Goal: Understand process/instructions: Learn how to perform a task or action

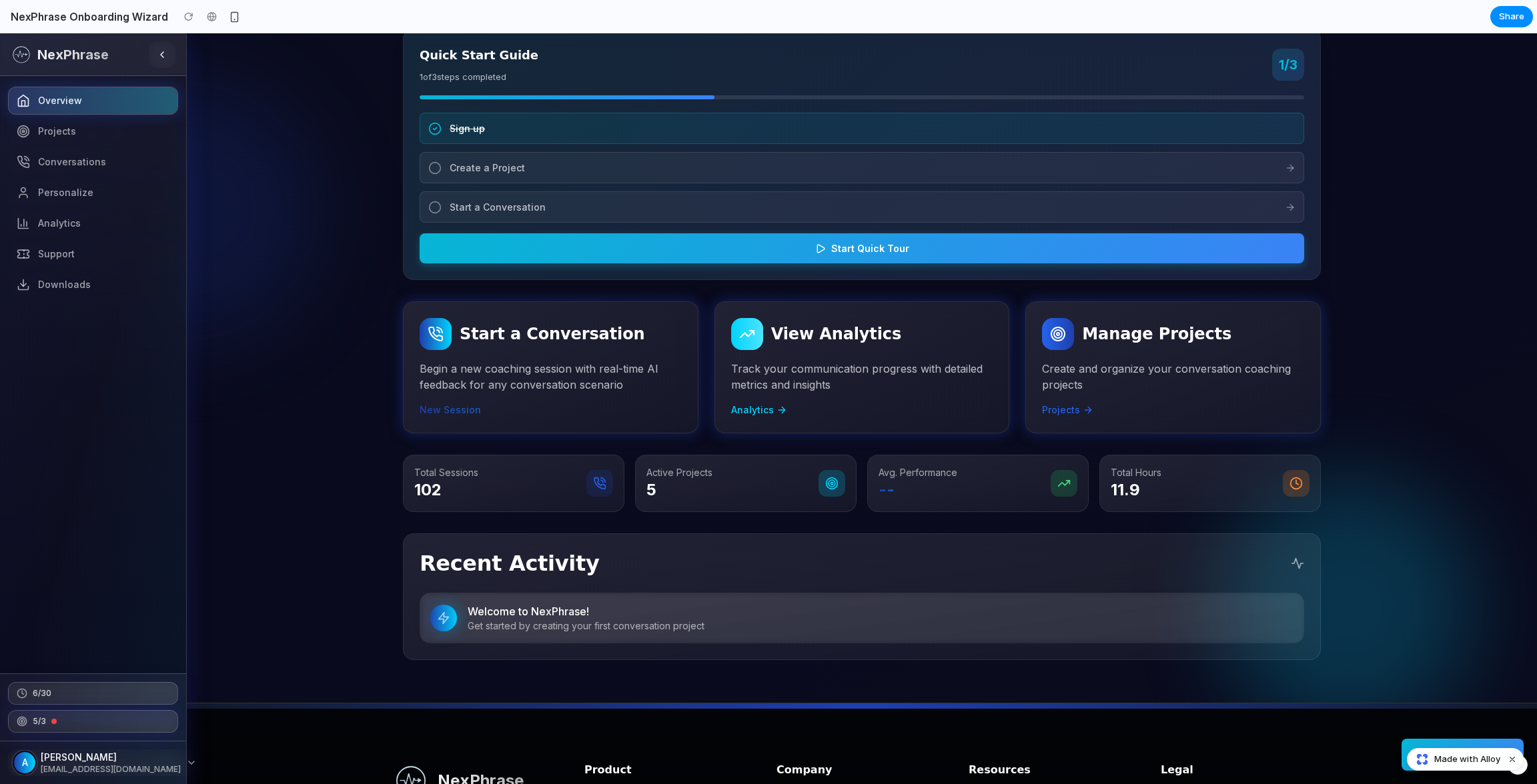
scroll to position [158, 0]
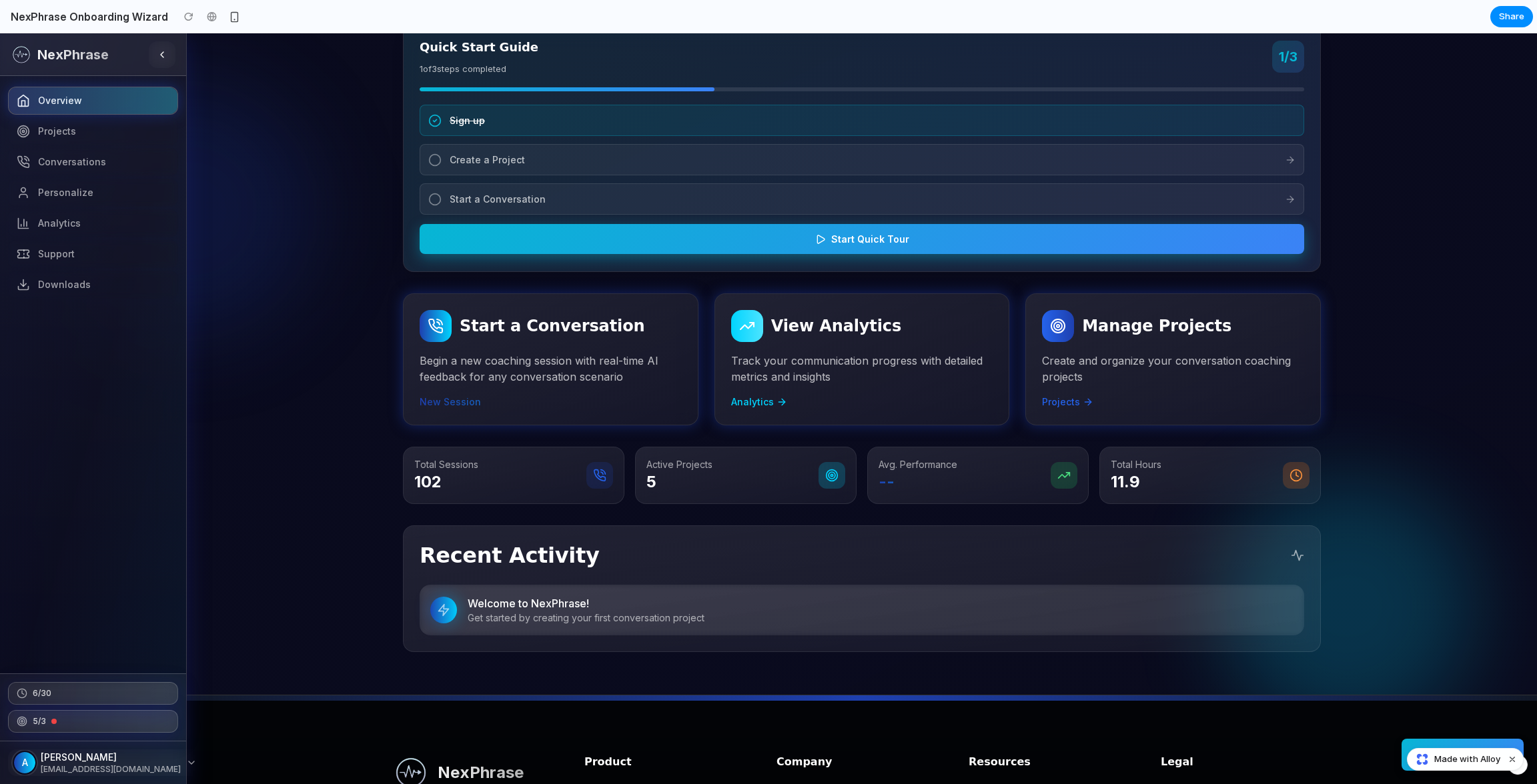
click at [950, 248] on button "Start Quick Tour" at bounding box center [862, 239] width 885 height 30
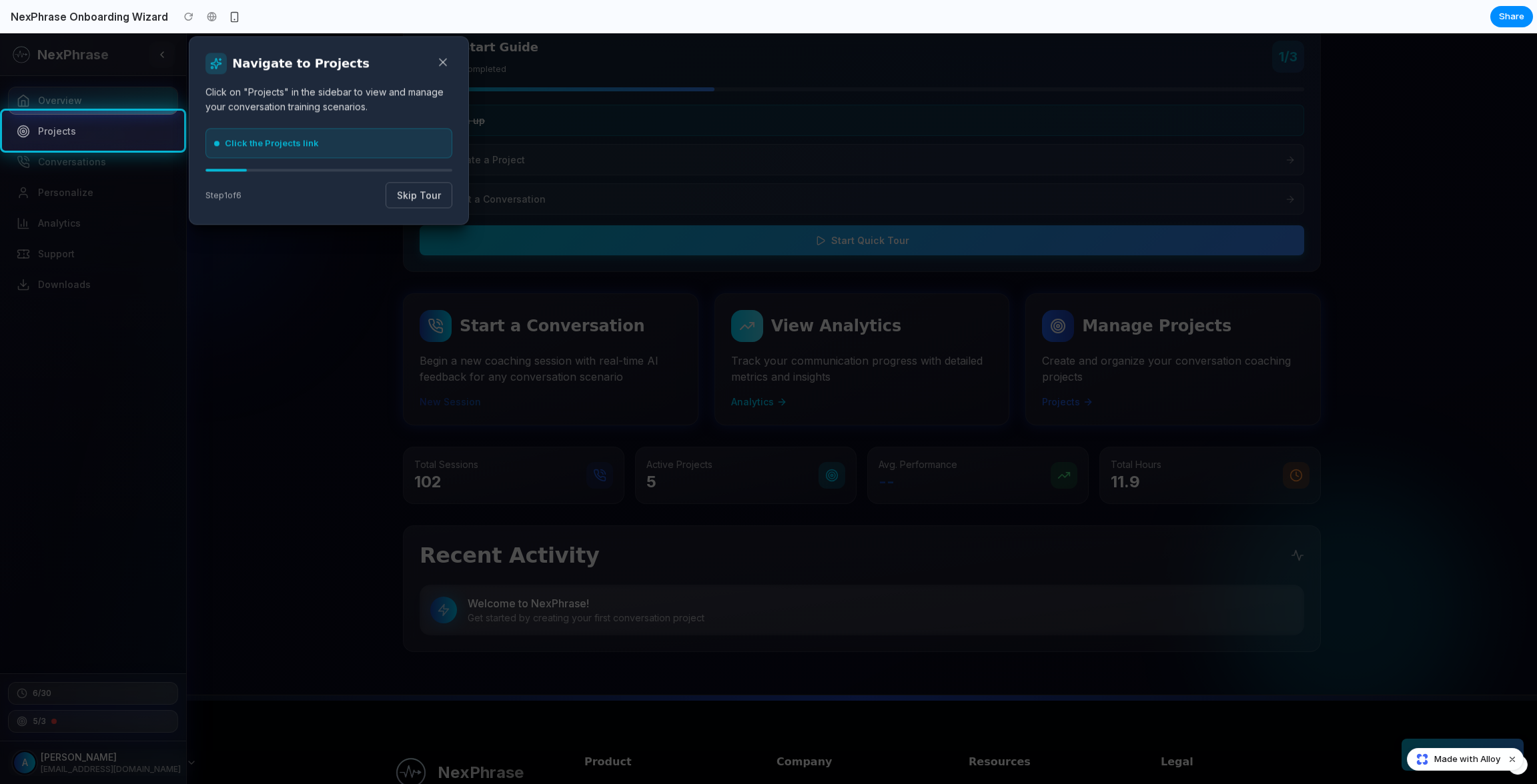
click at [293, 139] on span "Click the Projects link" at bounding box center [271, 143] width 94 height 13
click at [79, 139] on rect at bounding box center [768, 408] width 1537 height 751
click at [37, 131] on rect at bounding box center [768, 408] width 1537 height 751
click at [20, 131] on rect at bounding box center [768, 408] width 1537 height 751
click at [415, 194] on button "Skip Tour" at bounding box center [419, 196] width 67 height 26
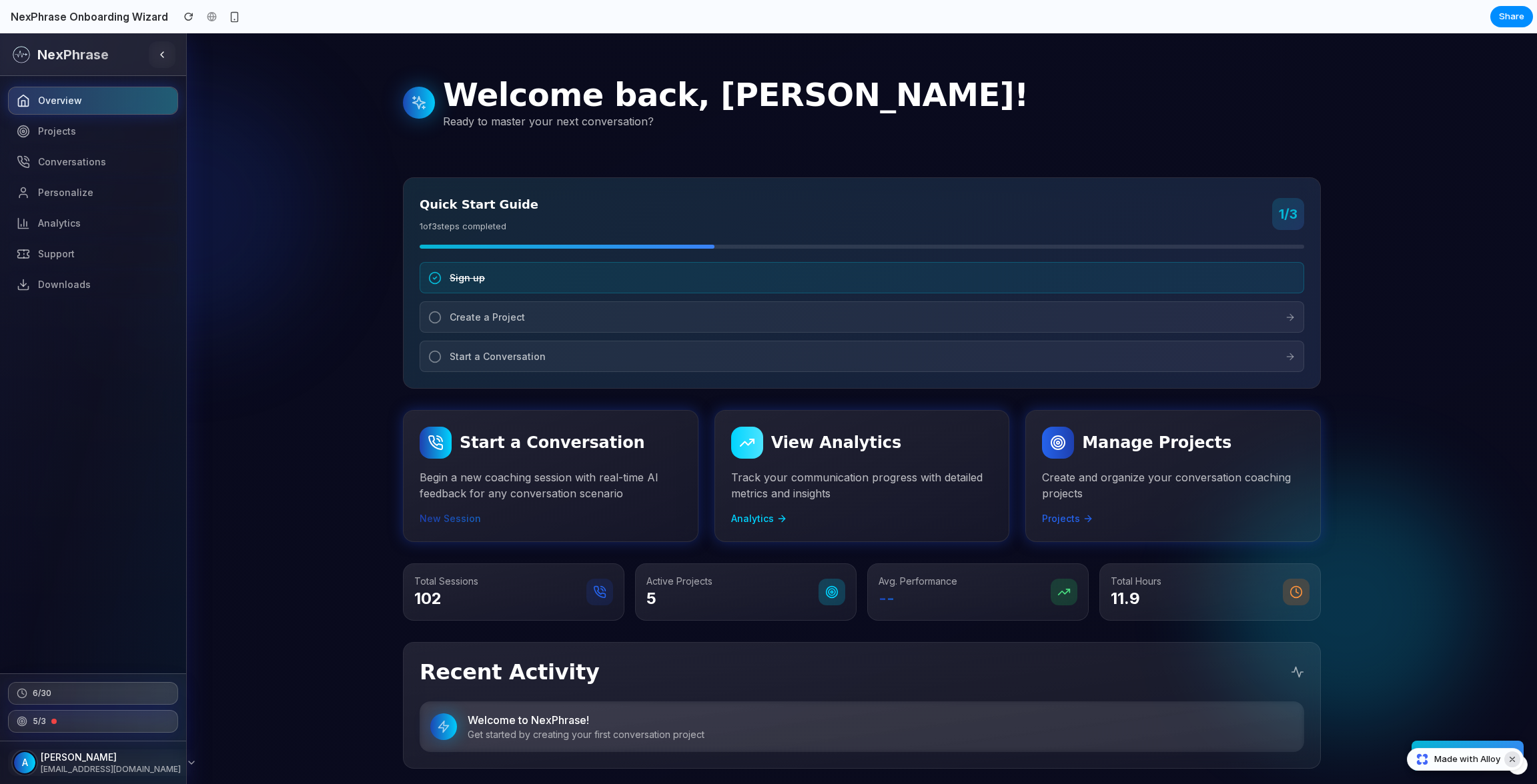
click at [1511, 754] on button "Dismiss watermark" at bounding box center [1512, 759] width 16 height 16
click at [1470, 758] on button "Reset Onboarding" at bounding box center [1467, 756] width 112 height 30
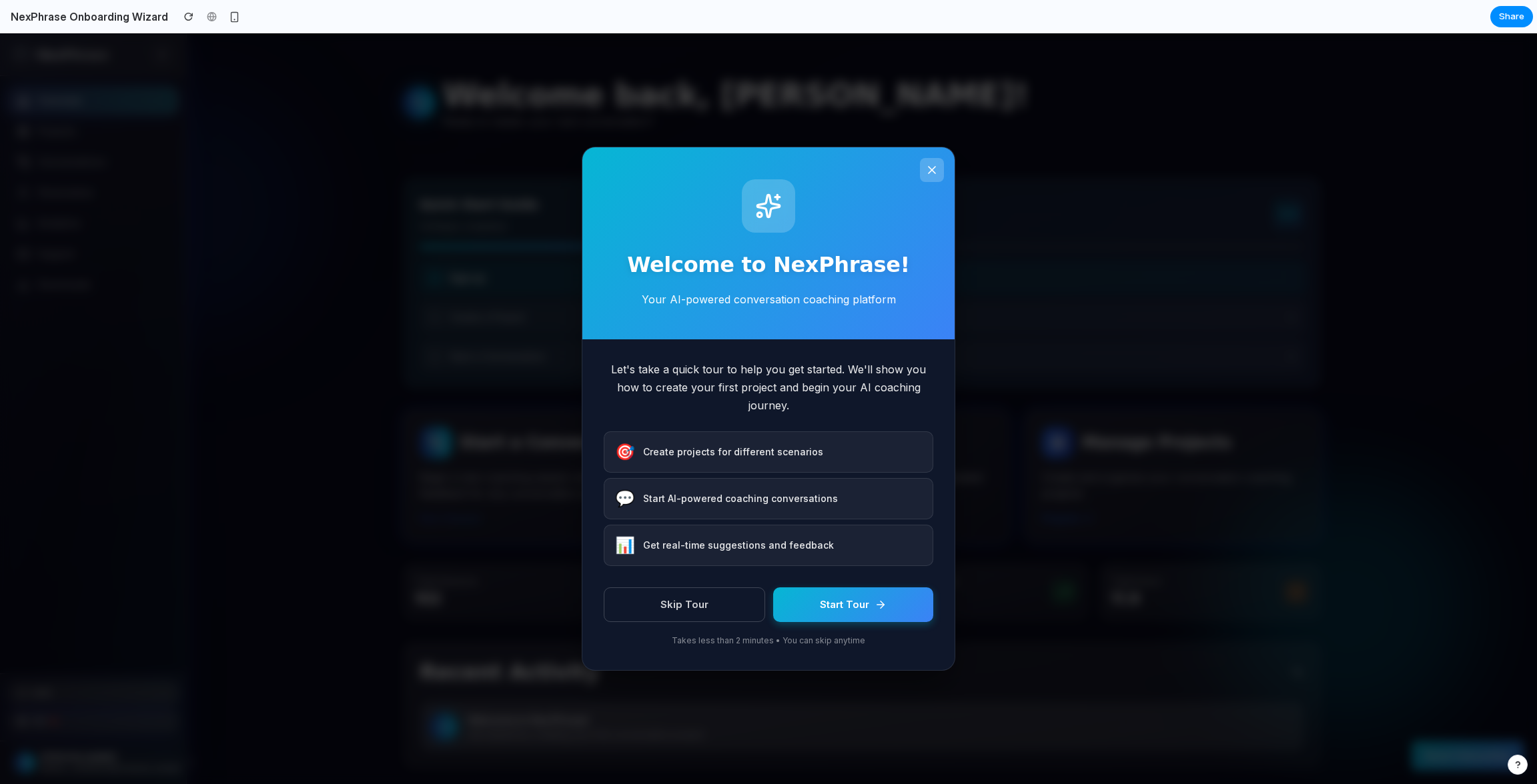
click at [816, 592] on button "Start Tour" at bounding box center [853, 605] width 160 height 35
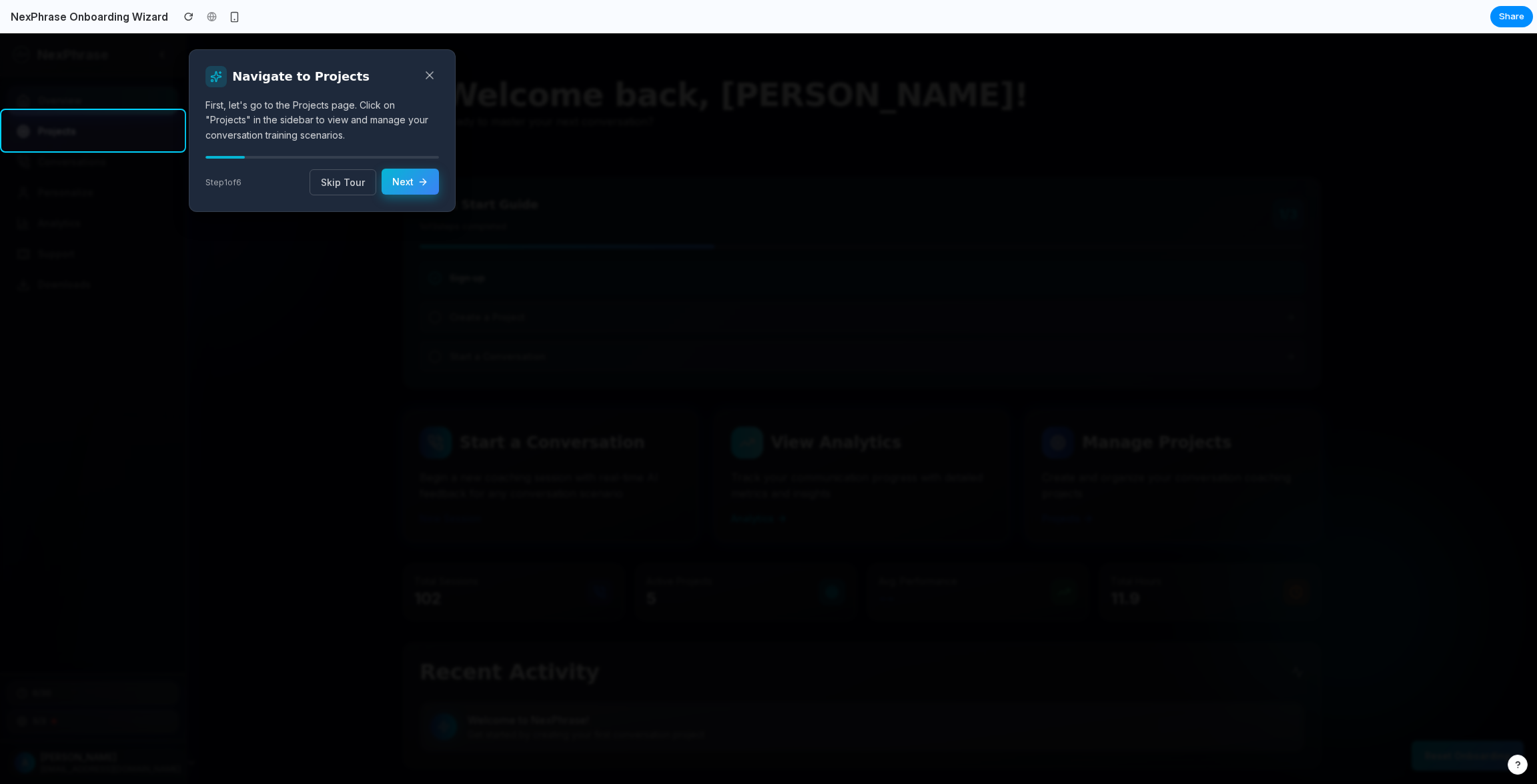
click at [421, 190] on button "Next" at bounding box center [410, 182] width 57 height 26
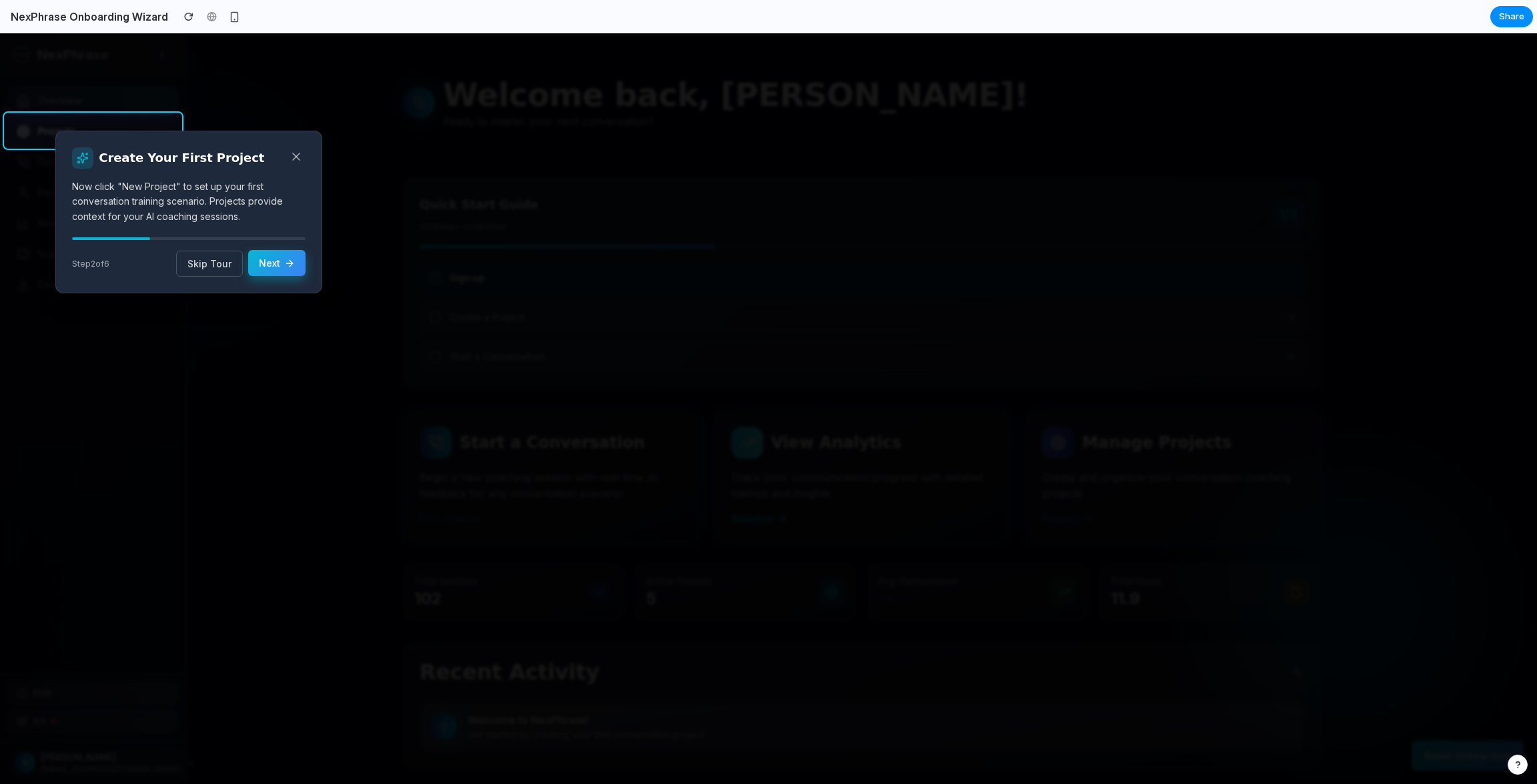
click at [292, 261] on icon at bounding box center [291, 263] width 4 height 6
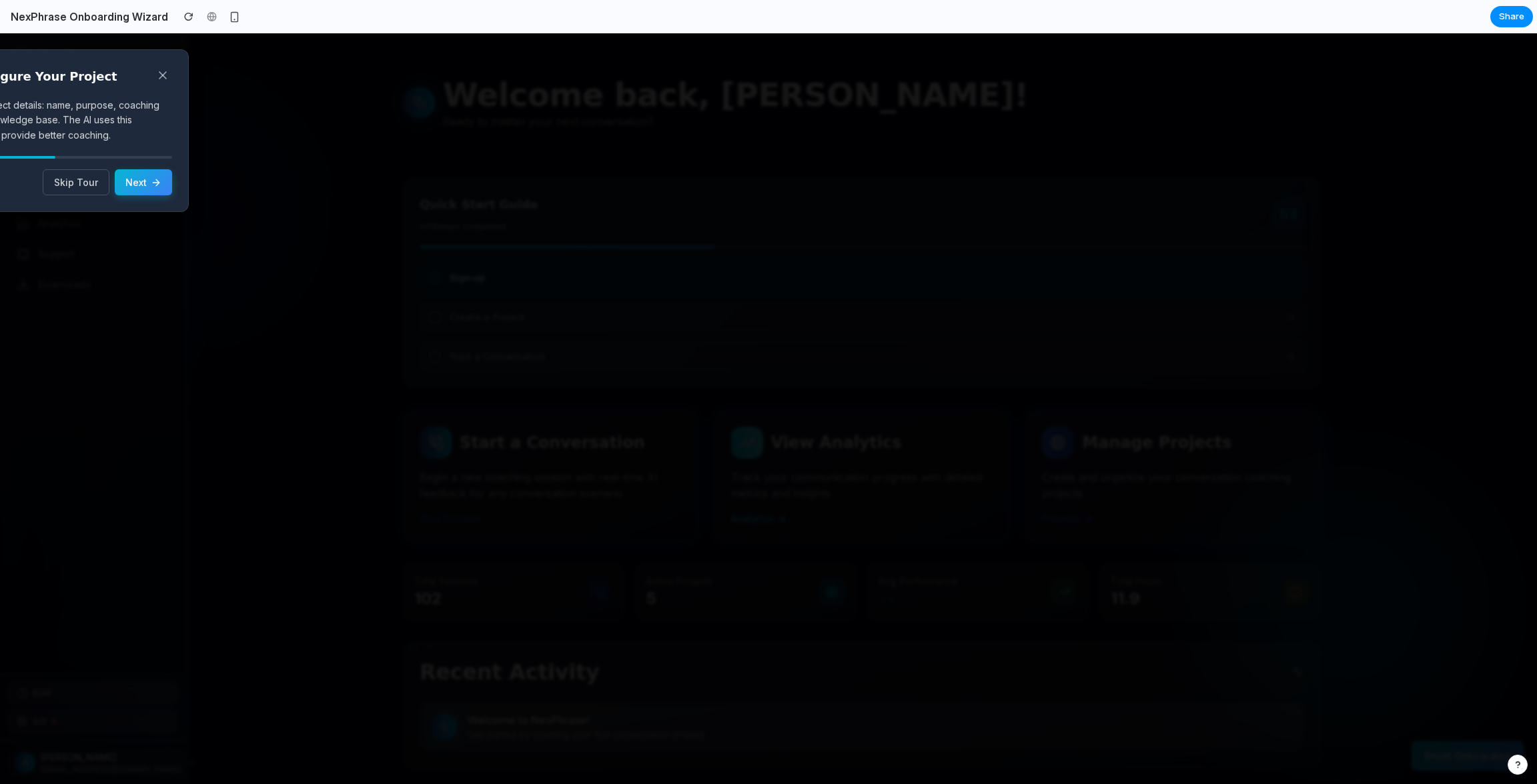
click at [143, 165] on div "Configure Your Project Fill in the project details: name, purpose, coaching bri…" at bounding box center [55, 130] width 267 height 163
click at [157, 188] on button "Next" at bounding box center [143, 182] width 57 height 26
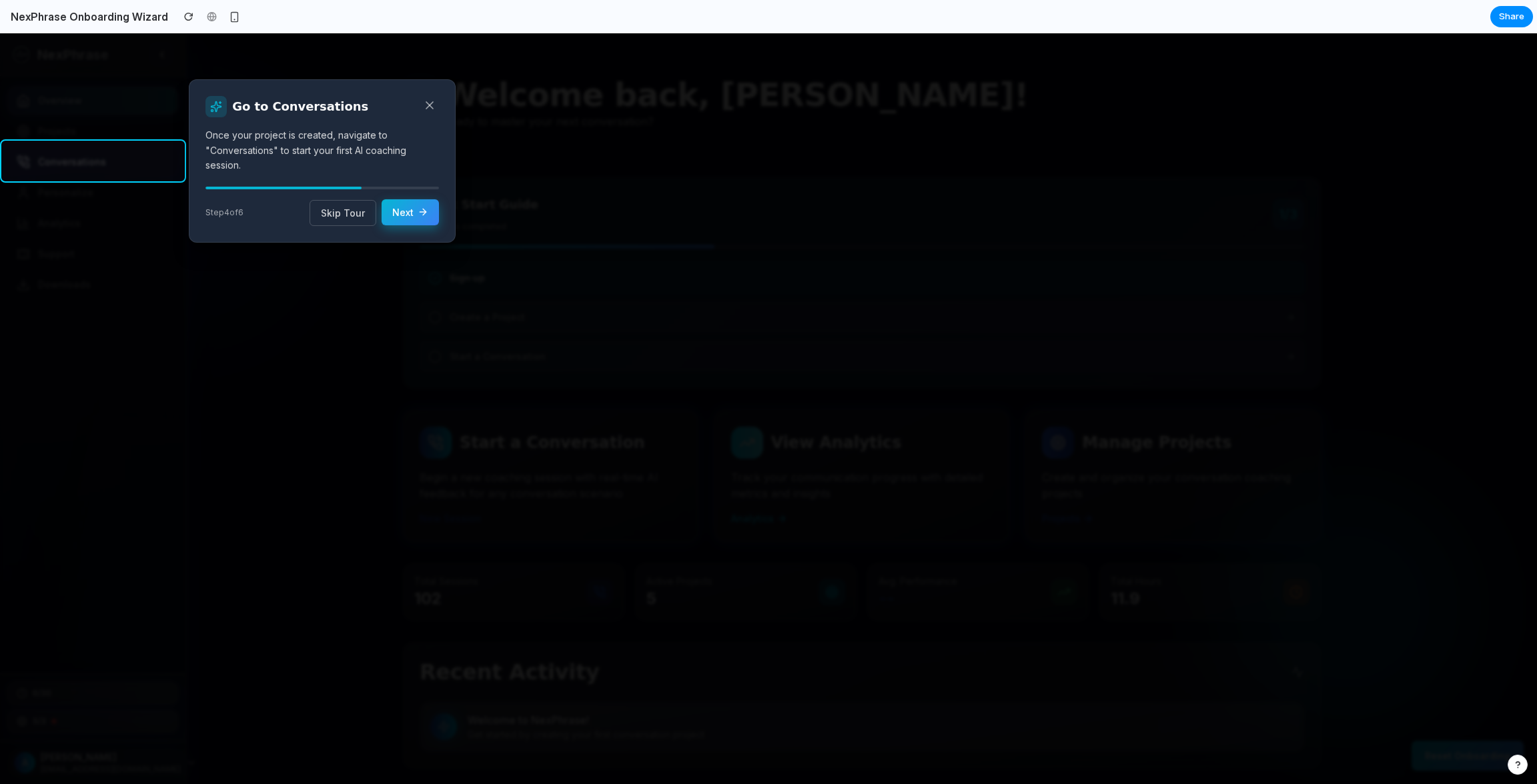
click at [416, 209] on button "Next" at bounding box center [410, 212] width 57 height 26
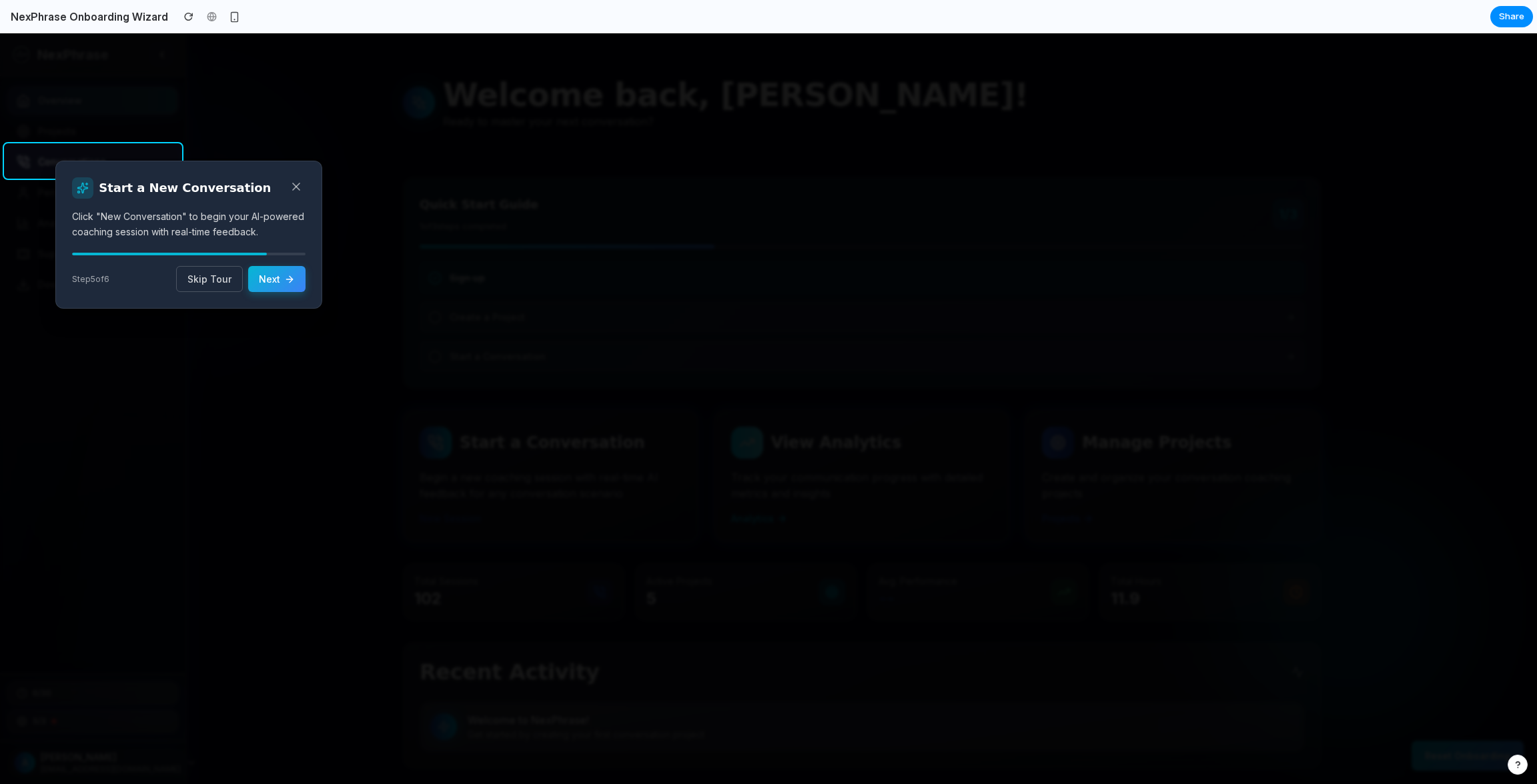
click at [303, 275] on button "Next" at bounding box center [276, 279] width 57 height 26
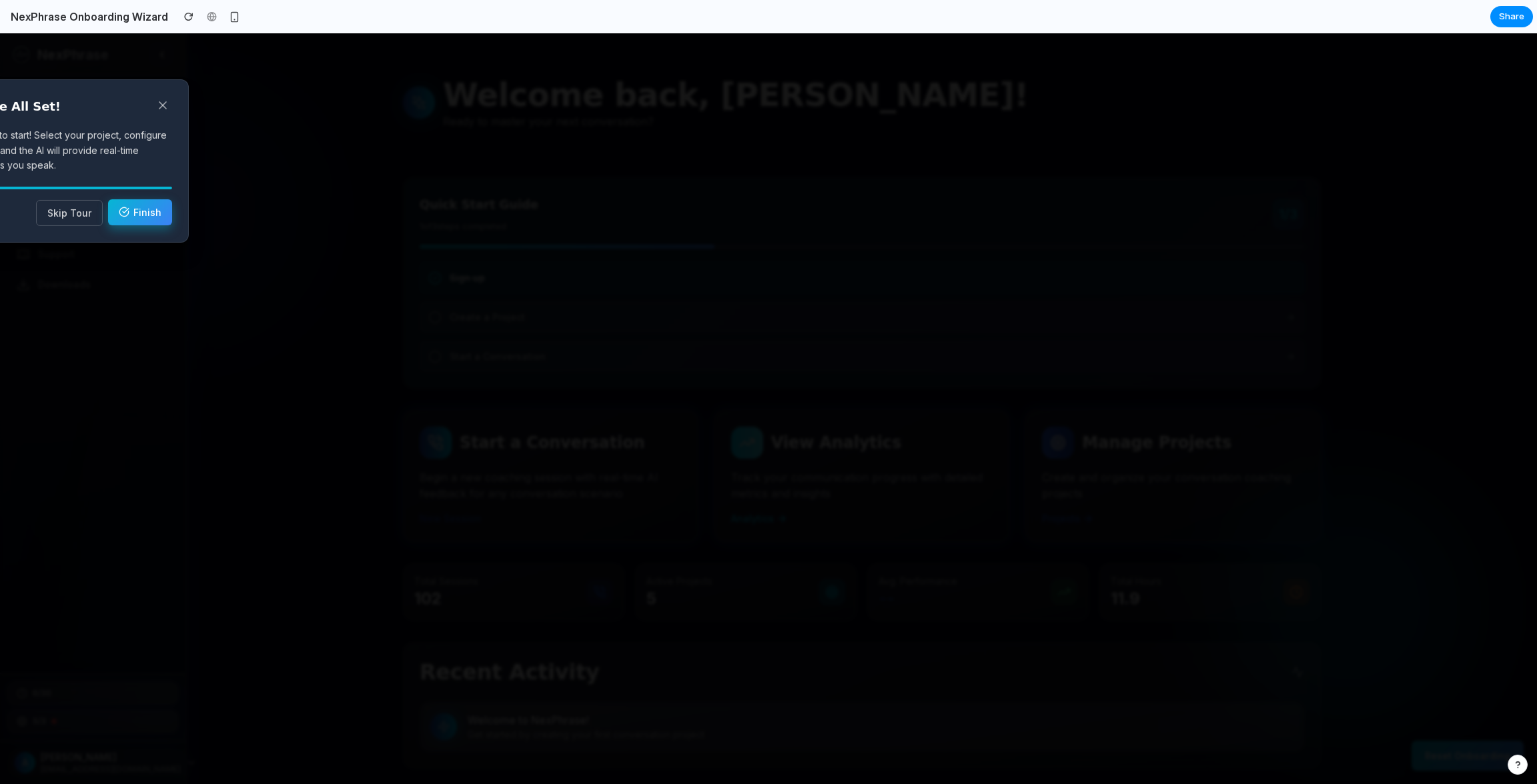
click at [154, 213] on button "Finish" at bounding box center [140, 212] width 64 height 26
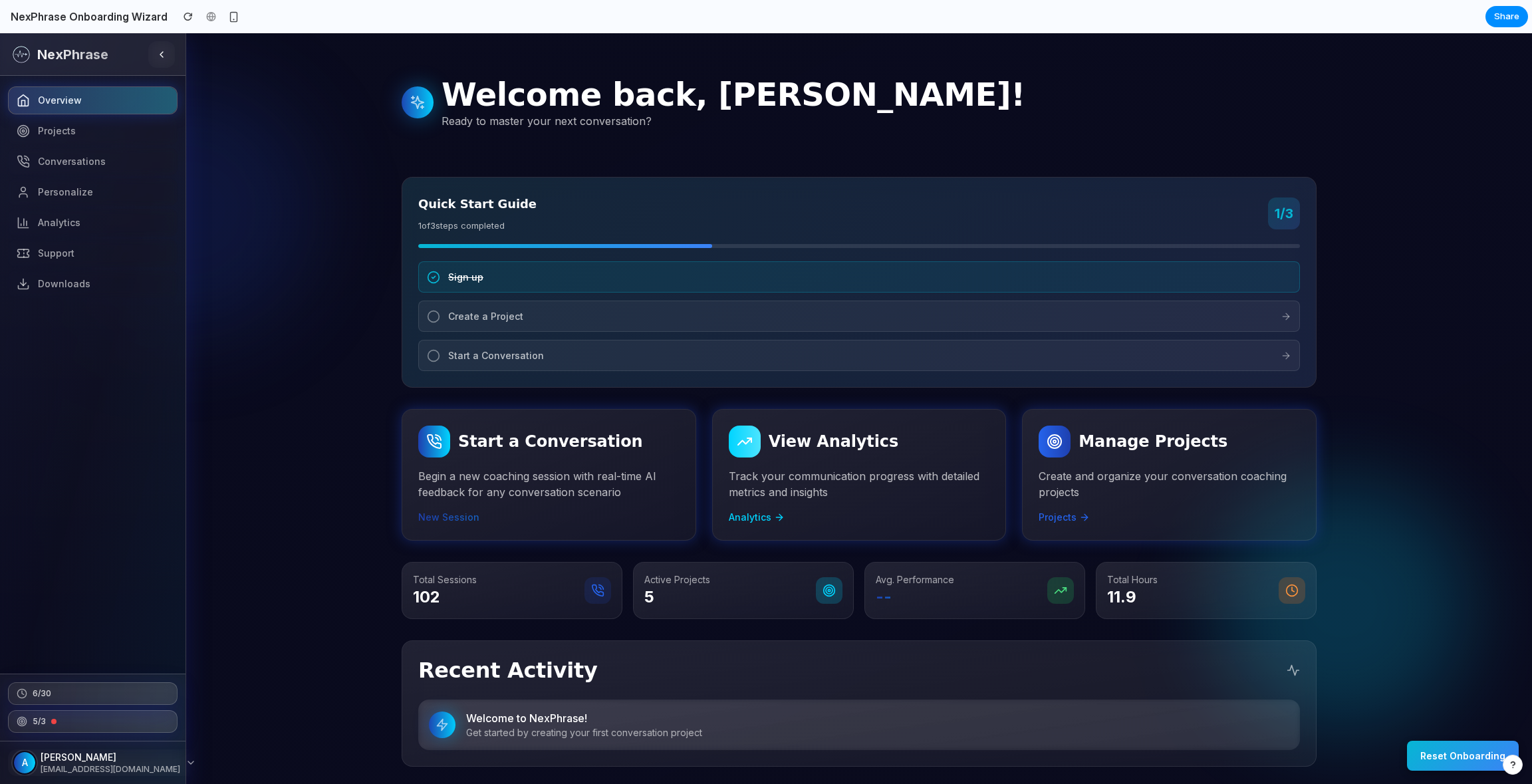
click at [1446, 759] on button "Reset Onboarding" at bounding box center [1463, 755] width 111 height 30
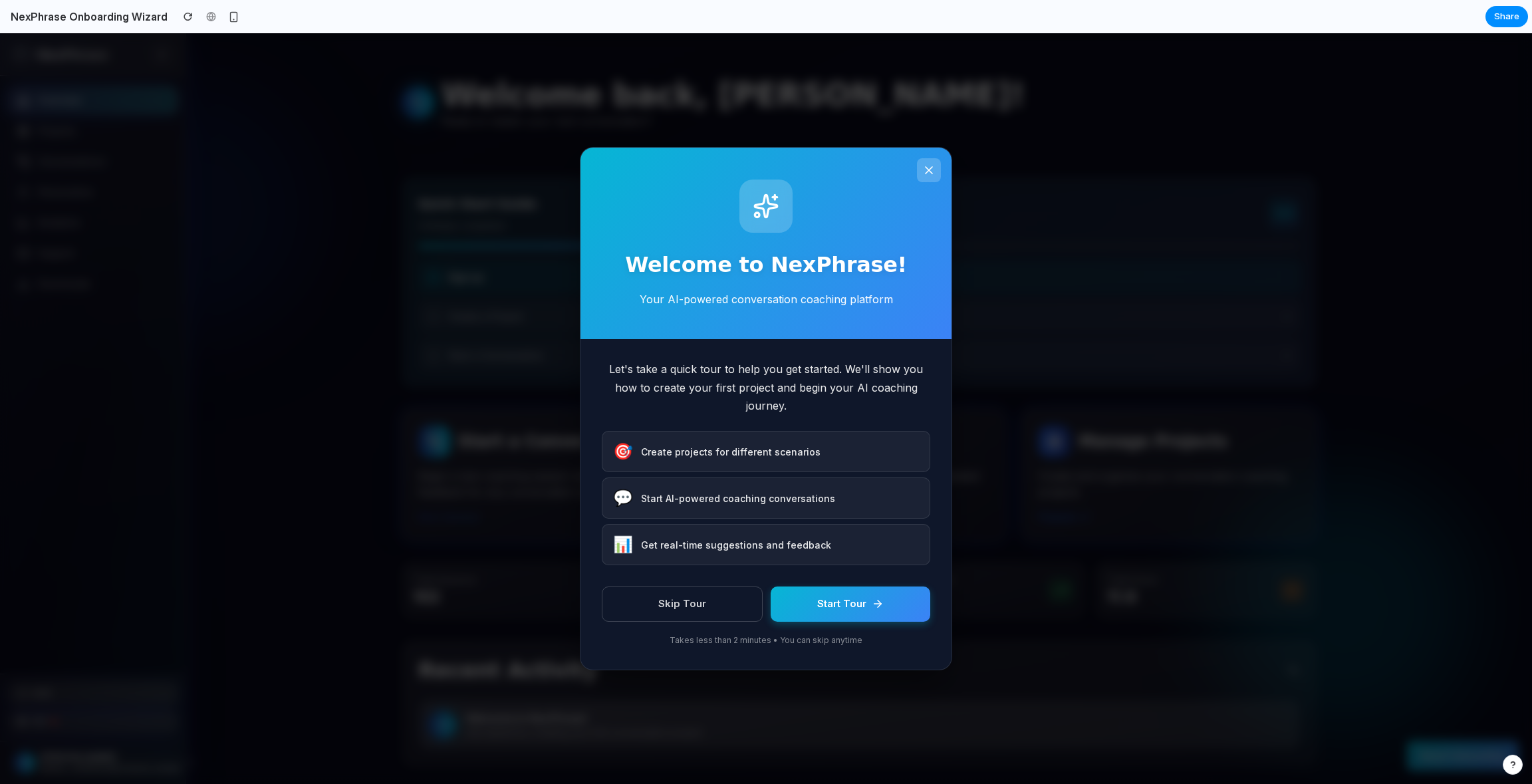
click at [831, 620] on div "Let's take a quick tour to help you get started. We'll show you how to create y…" at bounding box center [766, 504] width 371 height 330
click at [821, 615] on button "Start Tour" at bounding box center [850, 602] width 160 height 35
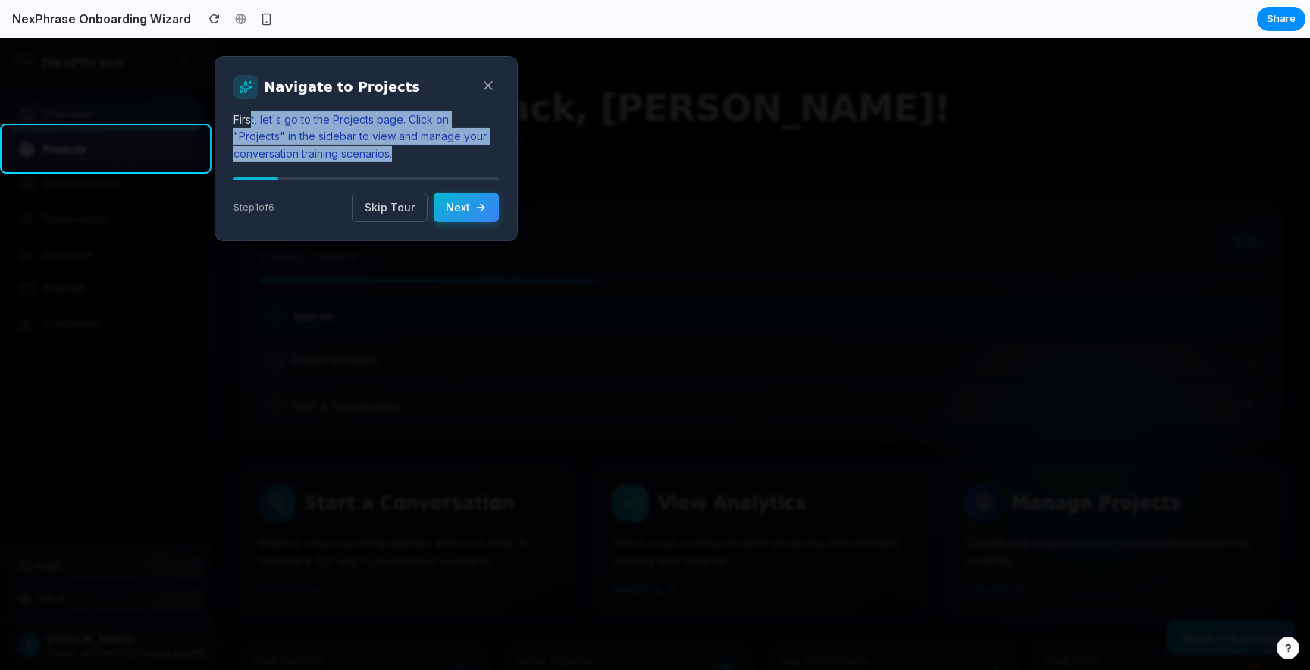
drag, startPoint x: 249, startPoint y: 124, endPoint x: 395, endPoint y: 148, distance: 147.4
click at [396, 148] on p "First, let's go to the Projects page. Click on "Projects" in the sidebar to vie…" at bounding box center [365, 136] width 265 height 51
click at [395, 148] on p "First, let's go to the Projects page. Click on "Projects" in the sidebar to vie…" at bounding box center [365, 136] width 265 height 51
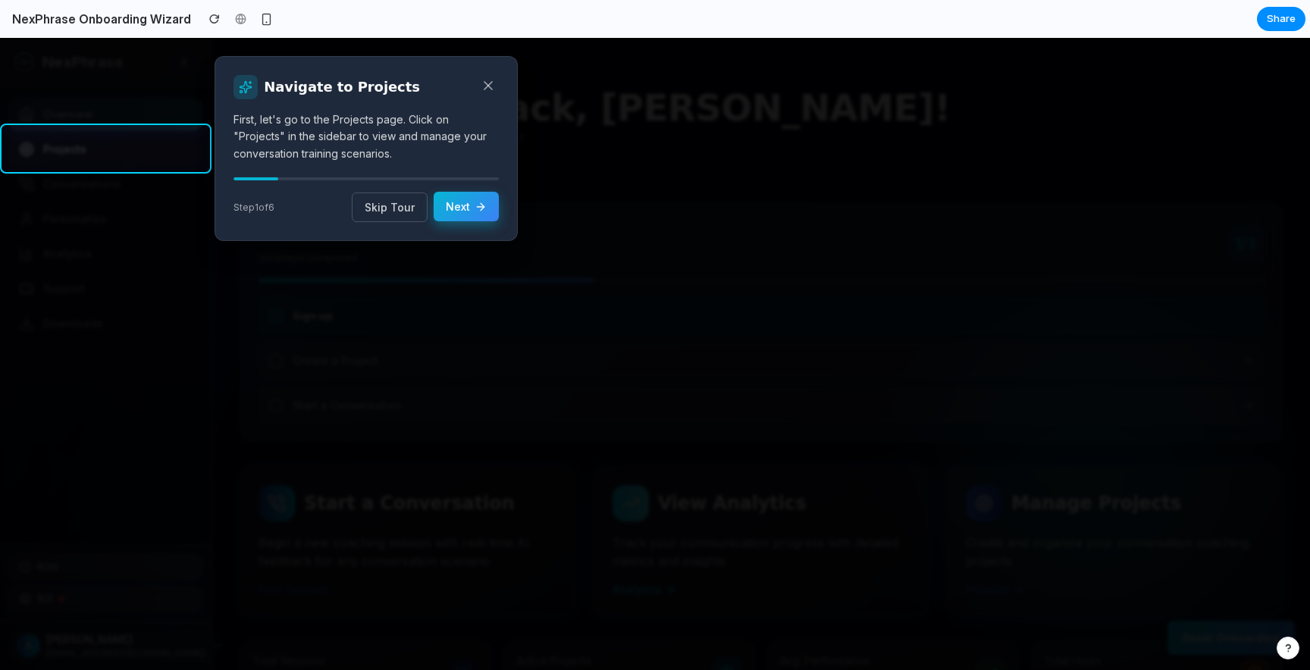
click at [464, 211] on button "Next" at bounding box center [466, 207] width 65 height 30
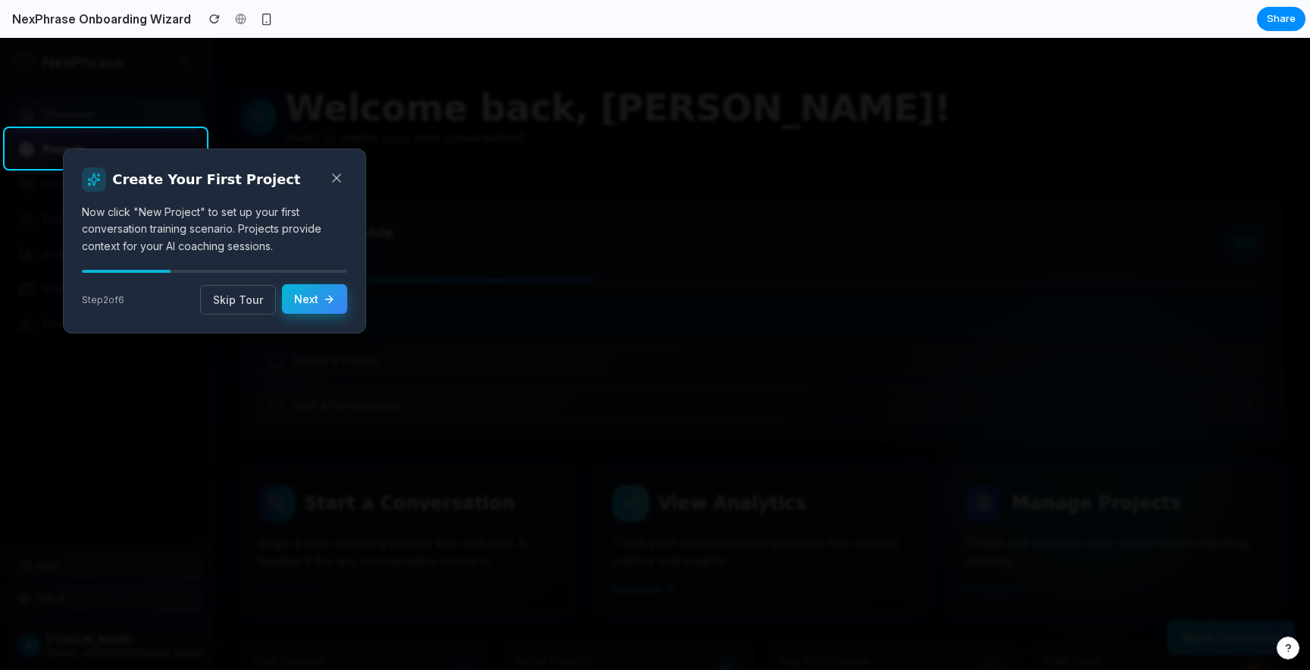
click at [324, 302] on icon at bounding box center [329, 299] width 12 height 12
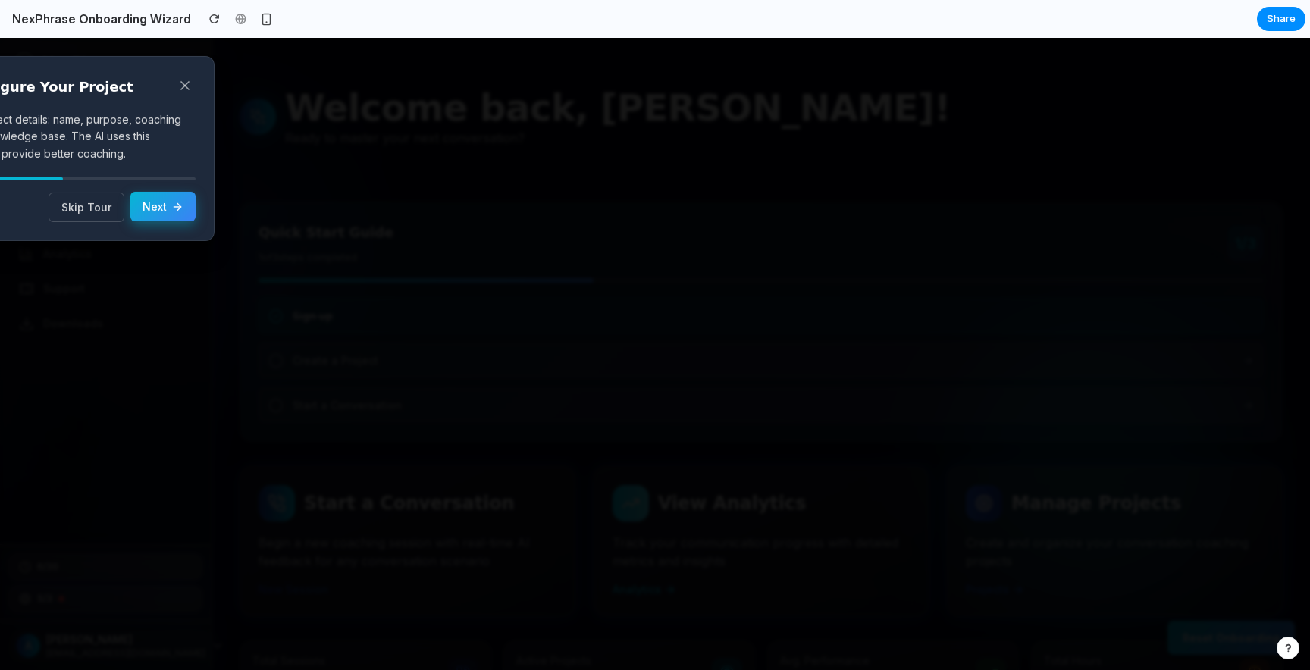
click at [161, 205] on button "Next" at bounding box center [162, 207] width 65 height 30
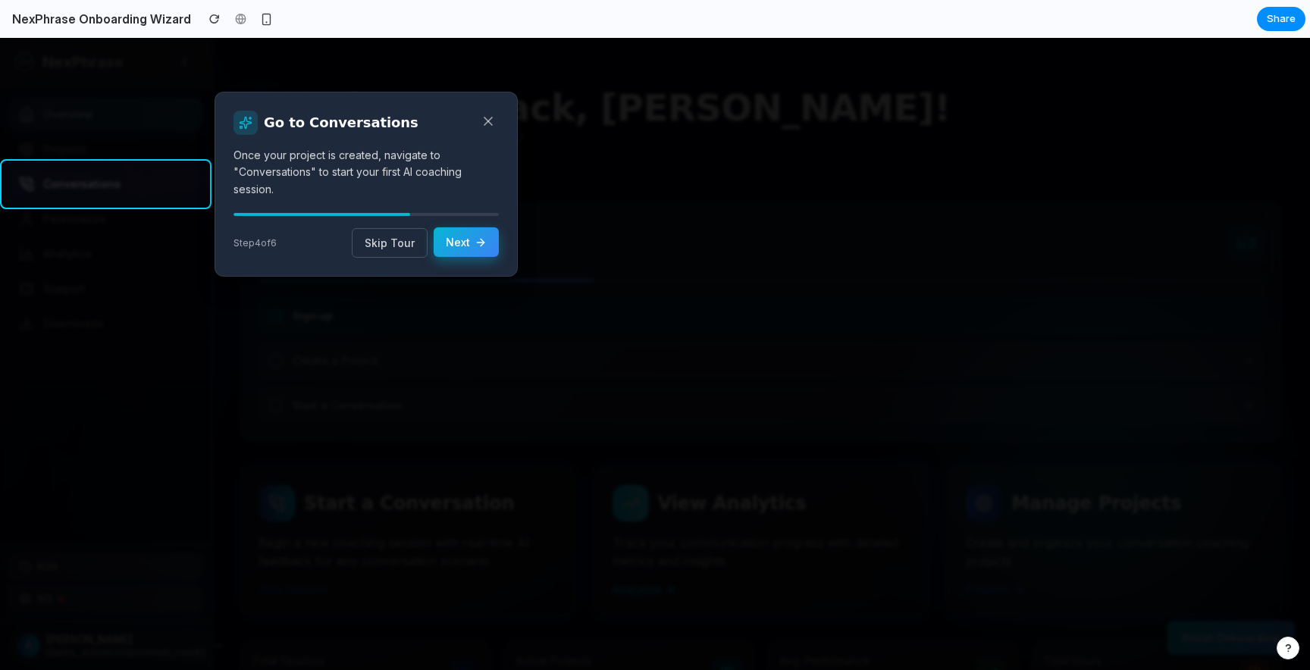
click at [462, 243] on button "Next" at bounding box center [466, 242] width 65 height 30
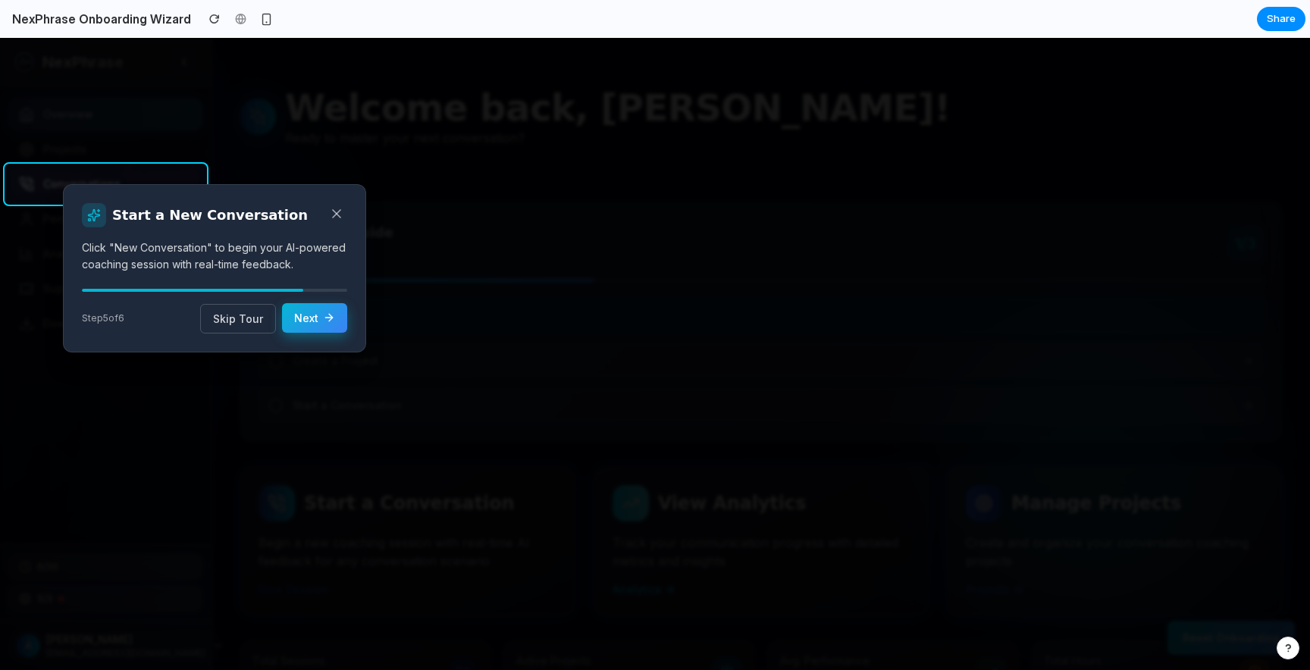
click at [294, 313] on button "Next" at bounding box center [314, 318] width 65 height 30
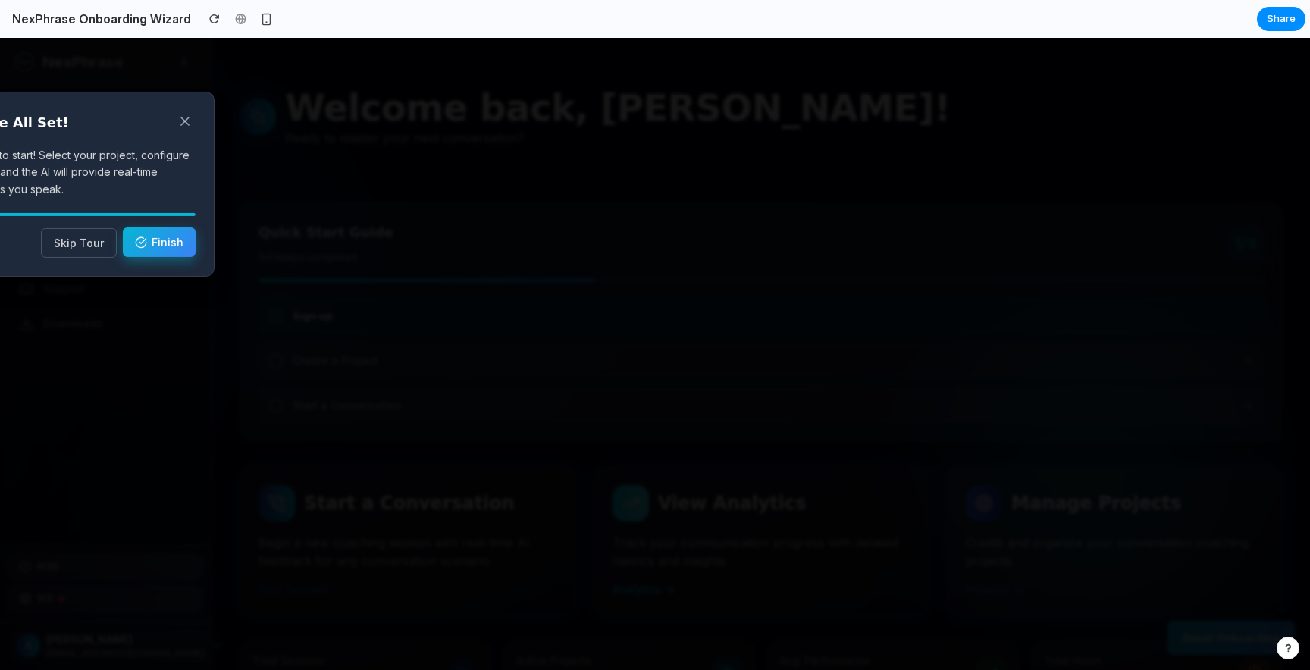
click at [176, 243] on button "Finish" at bounding box center [159, 242] width 73 height 30
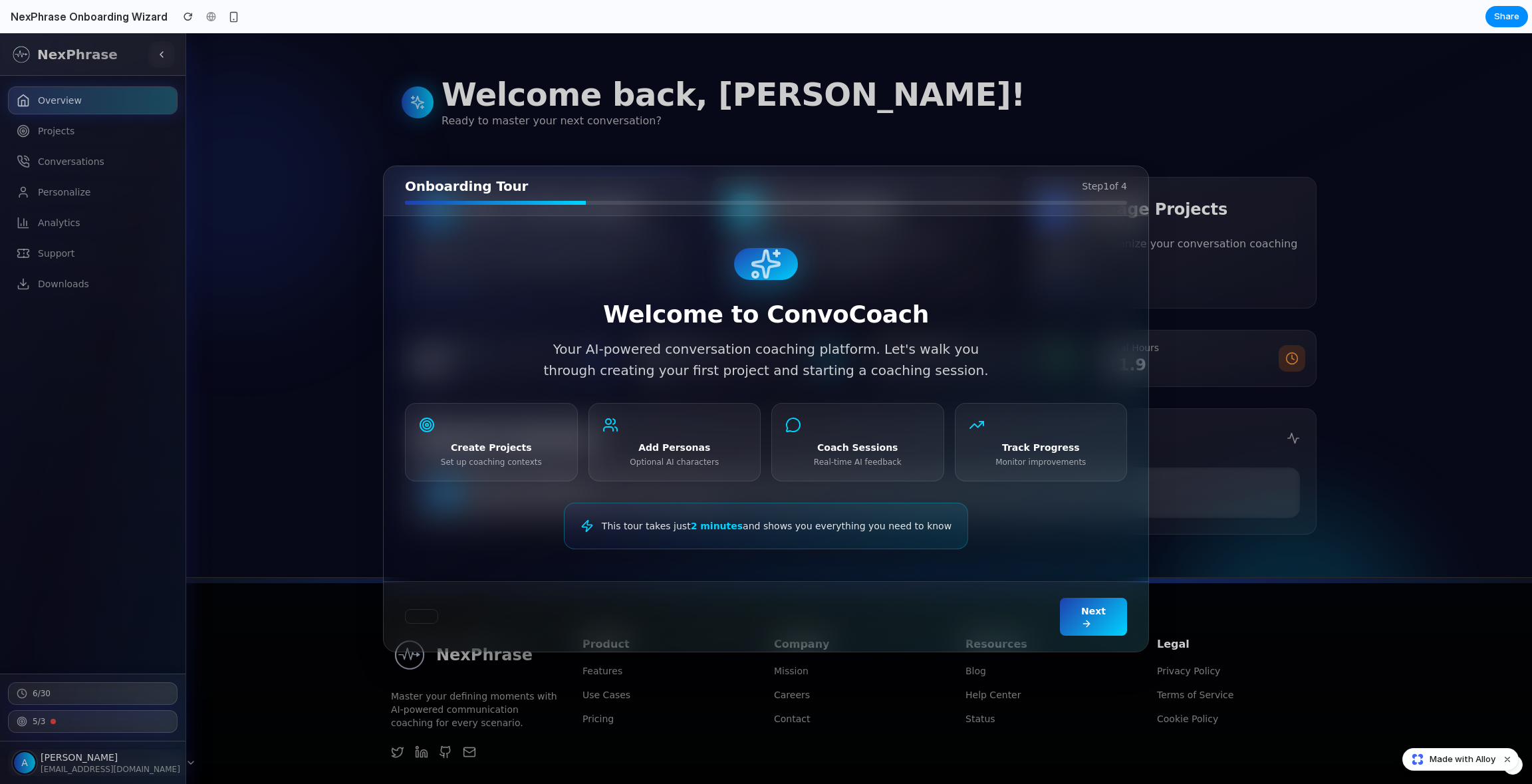
click at [1227, 597] on div "Onboarding Tour Step 1 of 4 Welcome to ConvoCoach Your AI-powered conversation …" at bounding box center [766, 409] width 1532 height 751
click at [682, 185] on div "Onboarding Tour Step 1 of 4" at bounding box center [766, 186] width 722 height 18
click at [363, 169] on div "Onboarding Tour Step 1 of 4 Welcome to ConvoCoach Your AI-powered conversation …" at bounding box center [766, 409] width 1532 height 751
click at [391, 437] on div "Welcome to ConvoCoach Your AI-powered conversation coaching platform. Let's wal…" at bounding box center [766, 398] width 765 height 365
click at [238, 458] on div "Onboarding Tour Step 1 of 4 Welcome to ConvoCoach Your AI-powered conversation …" at bounding box center [766, 409] width 1532 height 751
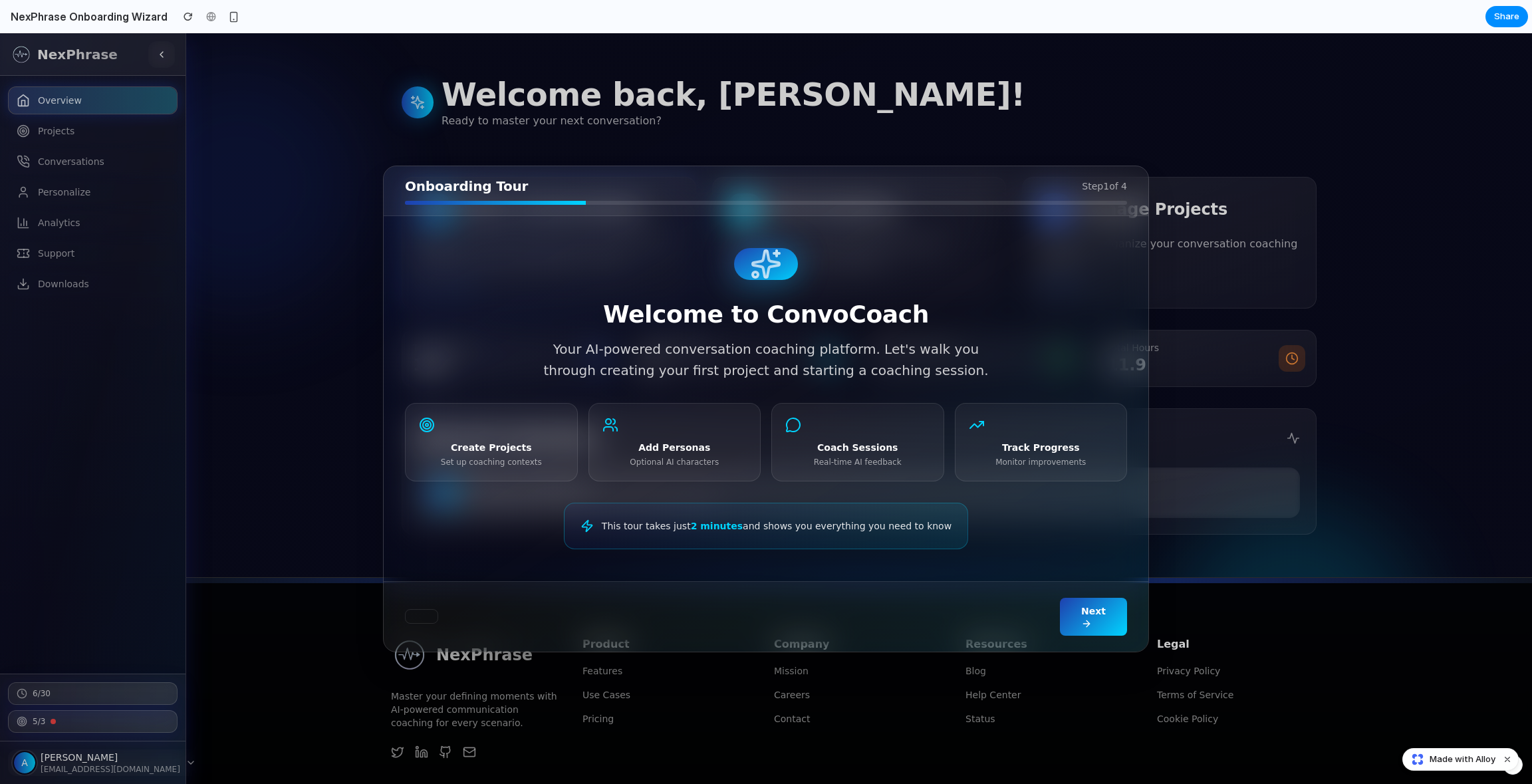
click at [1106, 616] on button "Next" at bounding box center [1093, 616] width 68 height 38
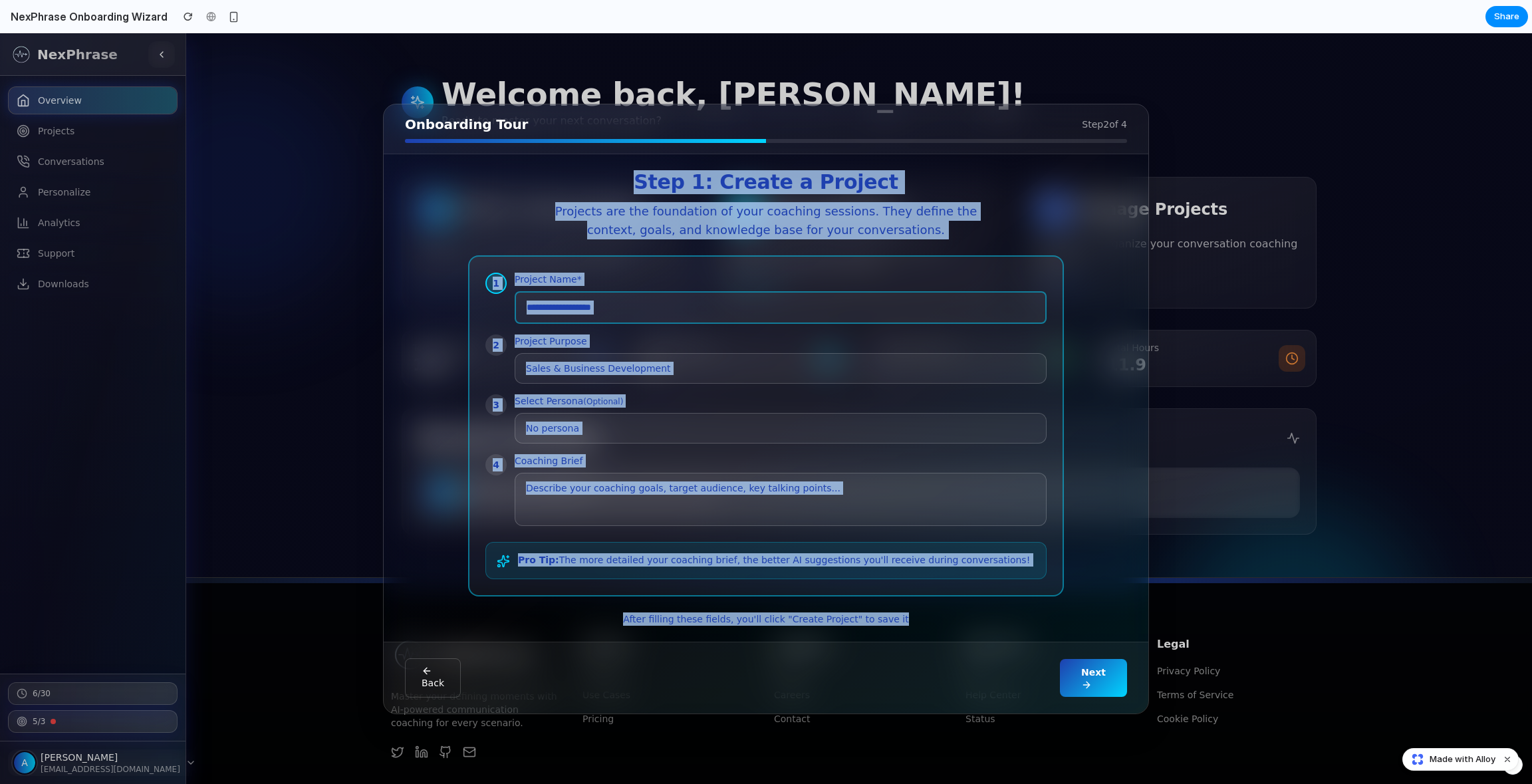
click at [1106, 616] on p "After filling these fields, you'll click "Create Project" to save it" at bounding box center [766, 618] width 722 height 13
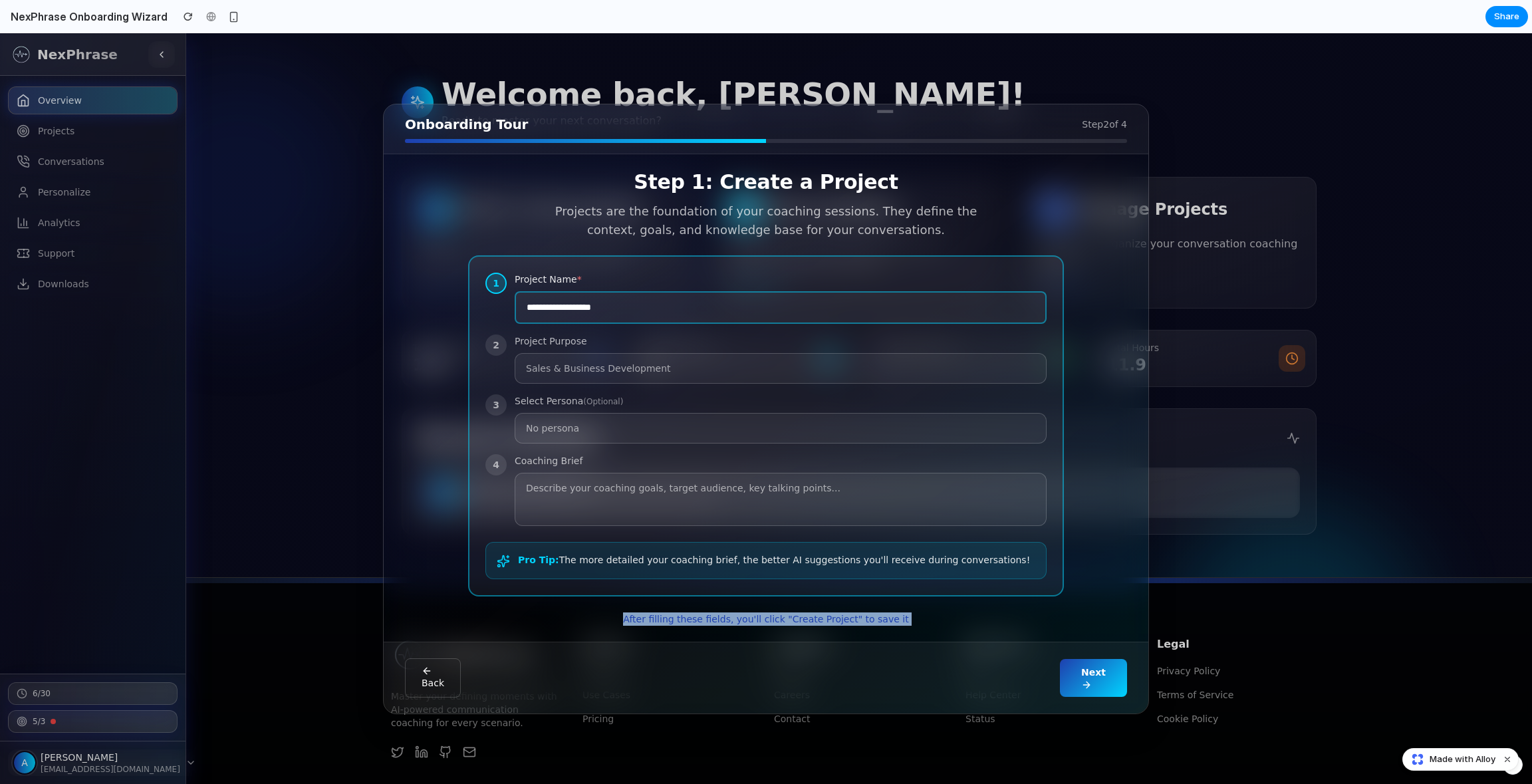
click at [1106, 616] on p "After filling these fields, you'll click "Create Project" to save it" at bounding box center [766, 618] width 722 height 13
click at [1100, 642] on div "Back Next" at bounding box center [766, 677] width 765 height 72
click at [1100, 676] on span "Next" at bounding box center [1093, 672] width 25 height 11
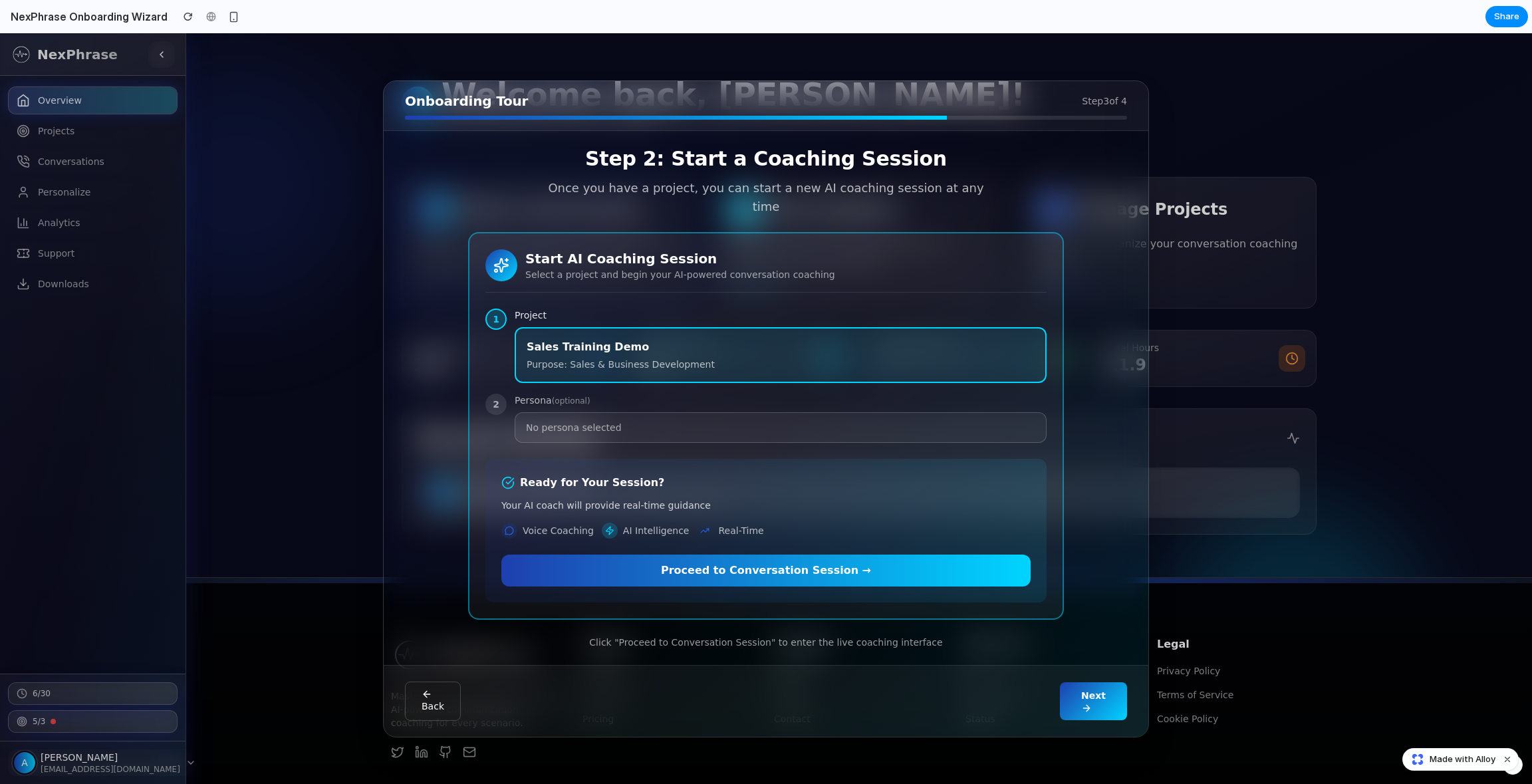
click at [1101, 712] on div "Back Next" at bounding box center [766, 701] width 765 height 72
click at [1097, 701] on button "Next" at bounding box center [1093, 701] width 68 height 38
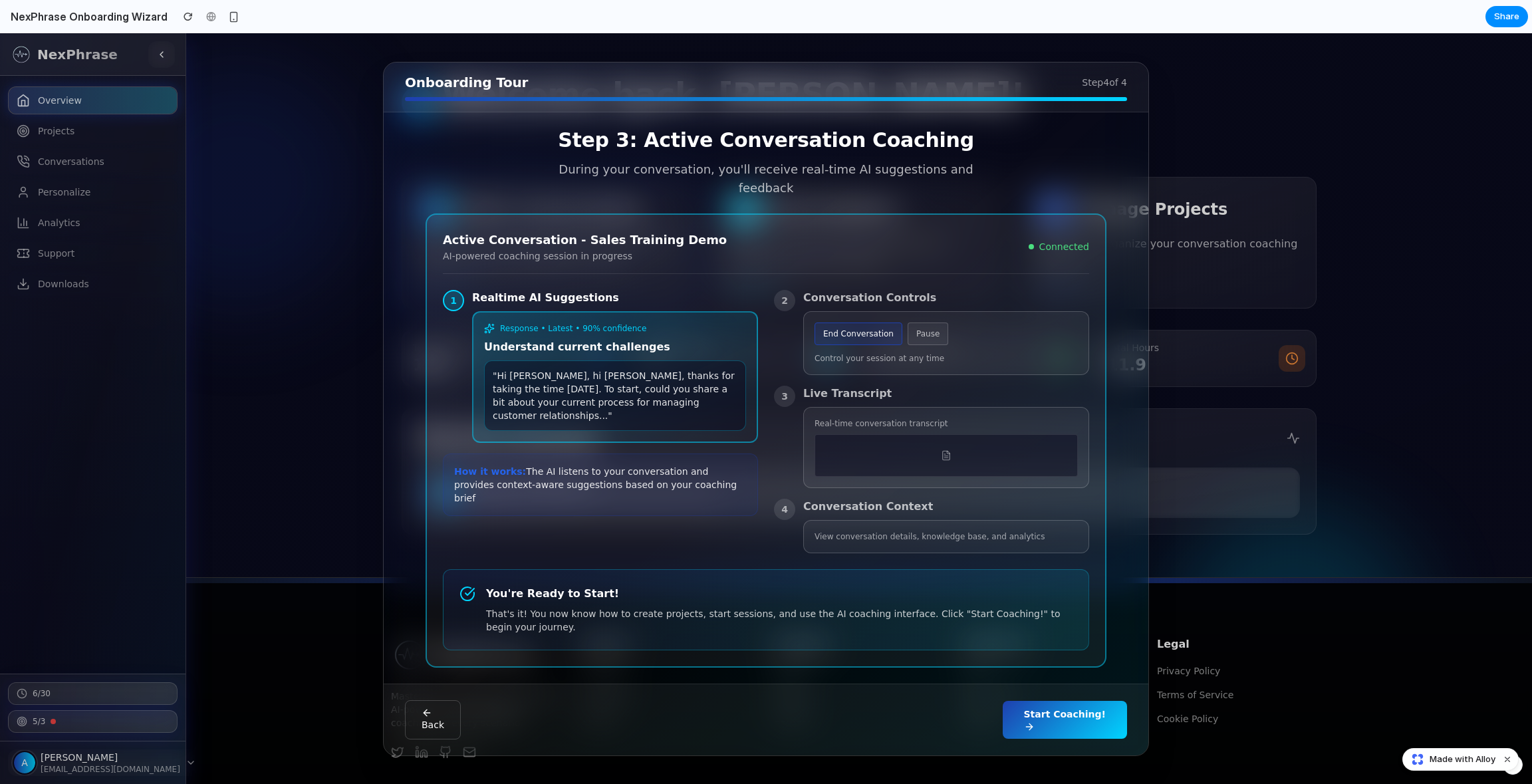
click at [1078, 709] on span "Start Coaching!" at bounding box center [1064, 714] width 82 height 11
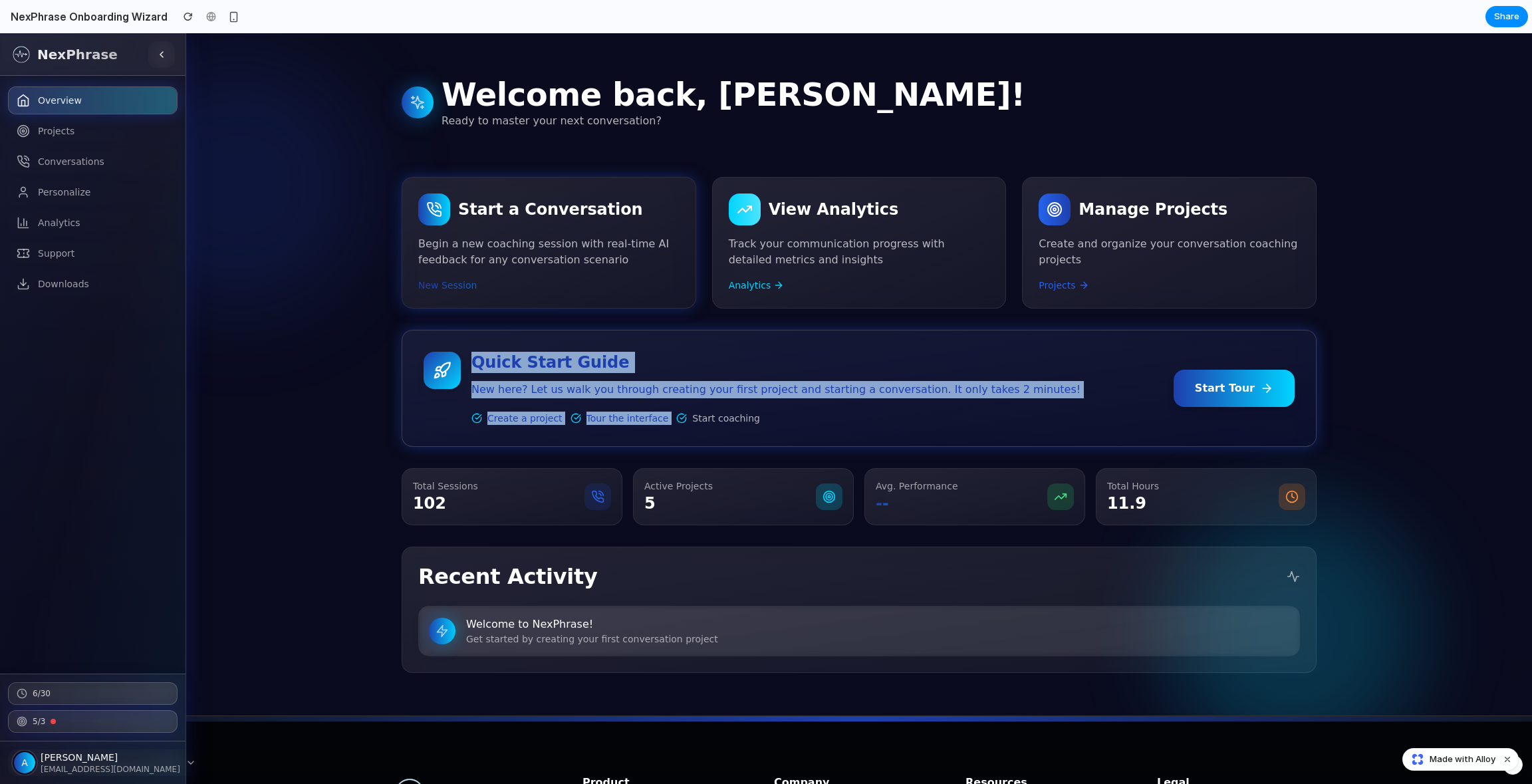
drag, startPoint x: 457, startPoint y: 367, endPoint x: 791, endPoint y: 403, distance: 335.9
click at [791, 403] on div "Quick Start Guide New here? Let us walk you through creating your first project…" at bounding box center [791, 388] width 734 height 73
click at [791, 403] on div "Quick Start Guide New here? Let us walk you through creating your first project…" at bounding box center [814, 388] width 686 height 73
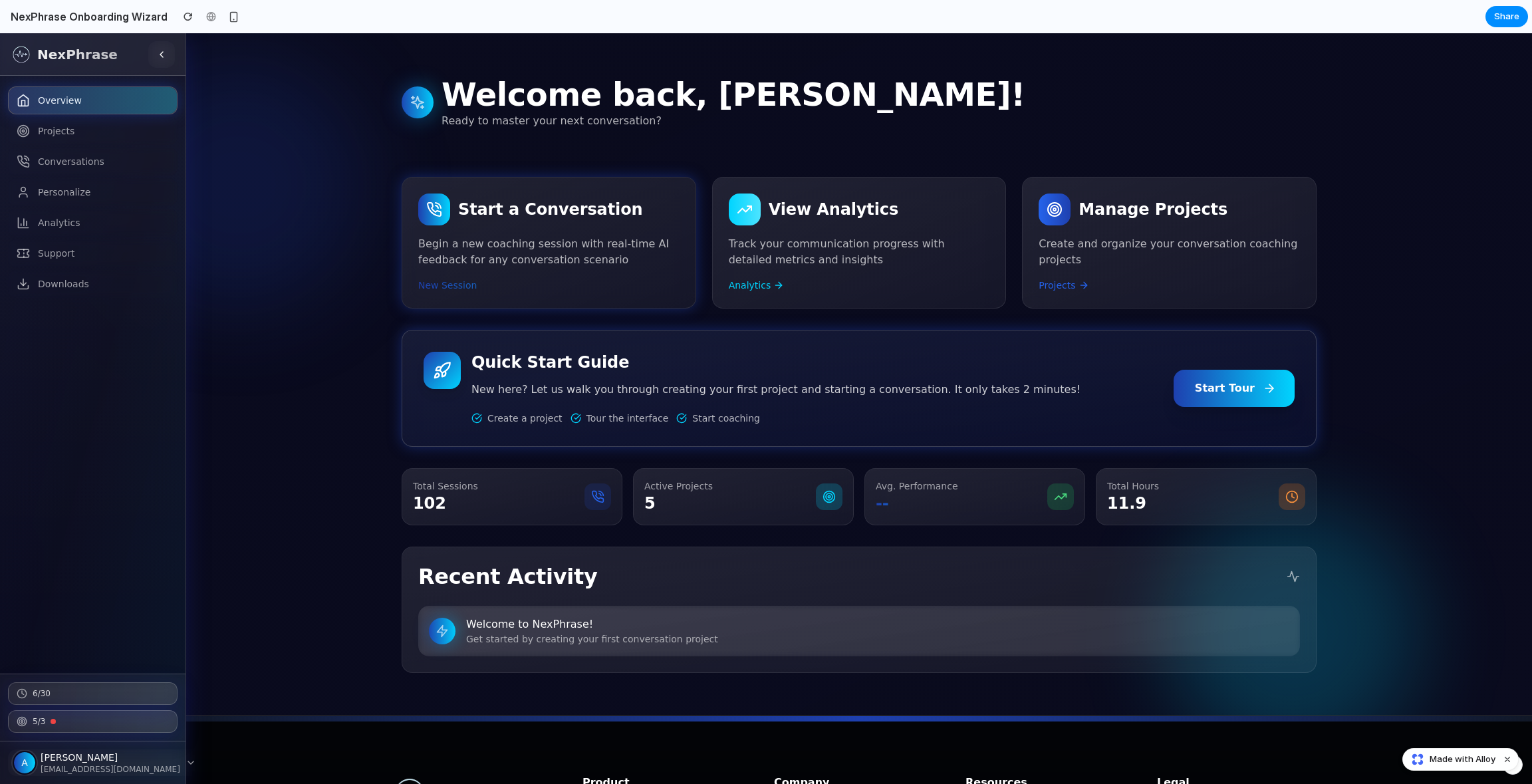
click at [1243, 391] on span "Start Tour" at bounding box center [1234, 388] width 78 height 16
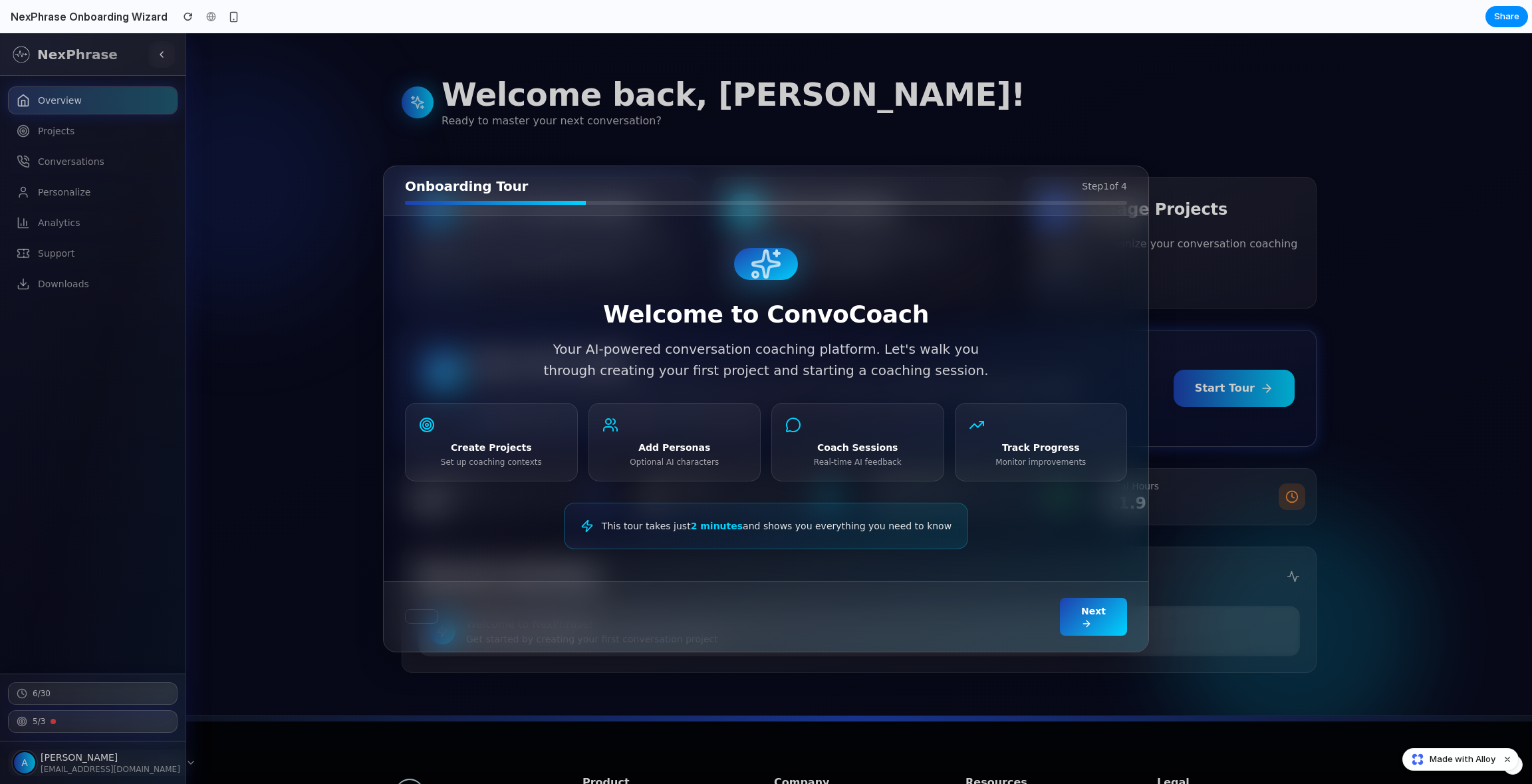
click at [1099, 619] on button "Next" at bounding box center [1093, 616] width 68 height 38
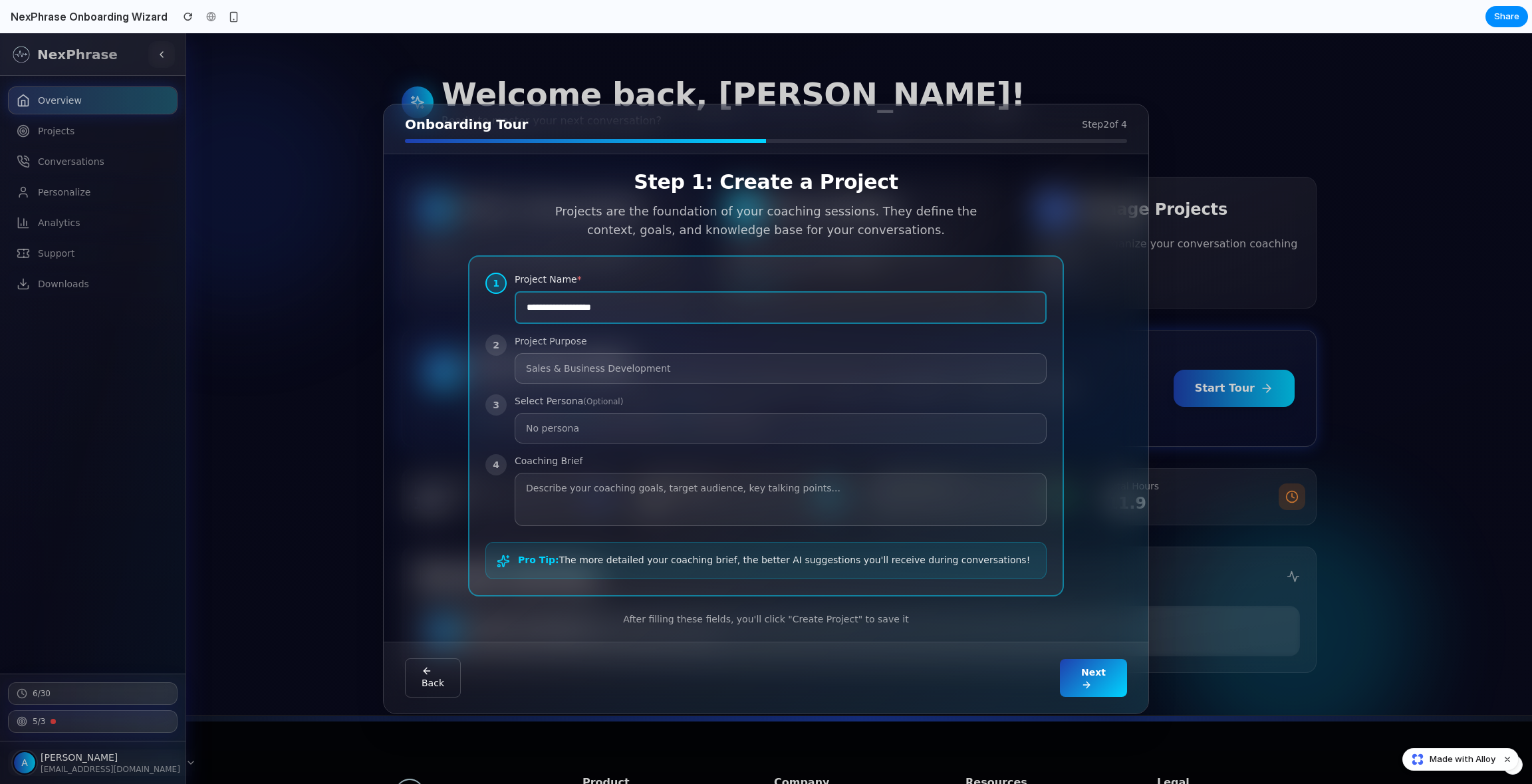
click at [1120, 666] on button "Next" at bounding box center [1093, 677] width 68 height 38
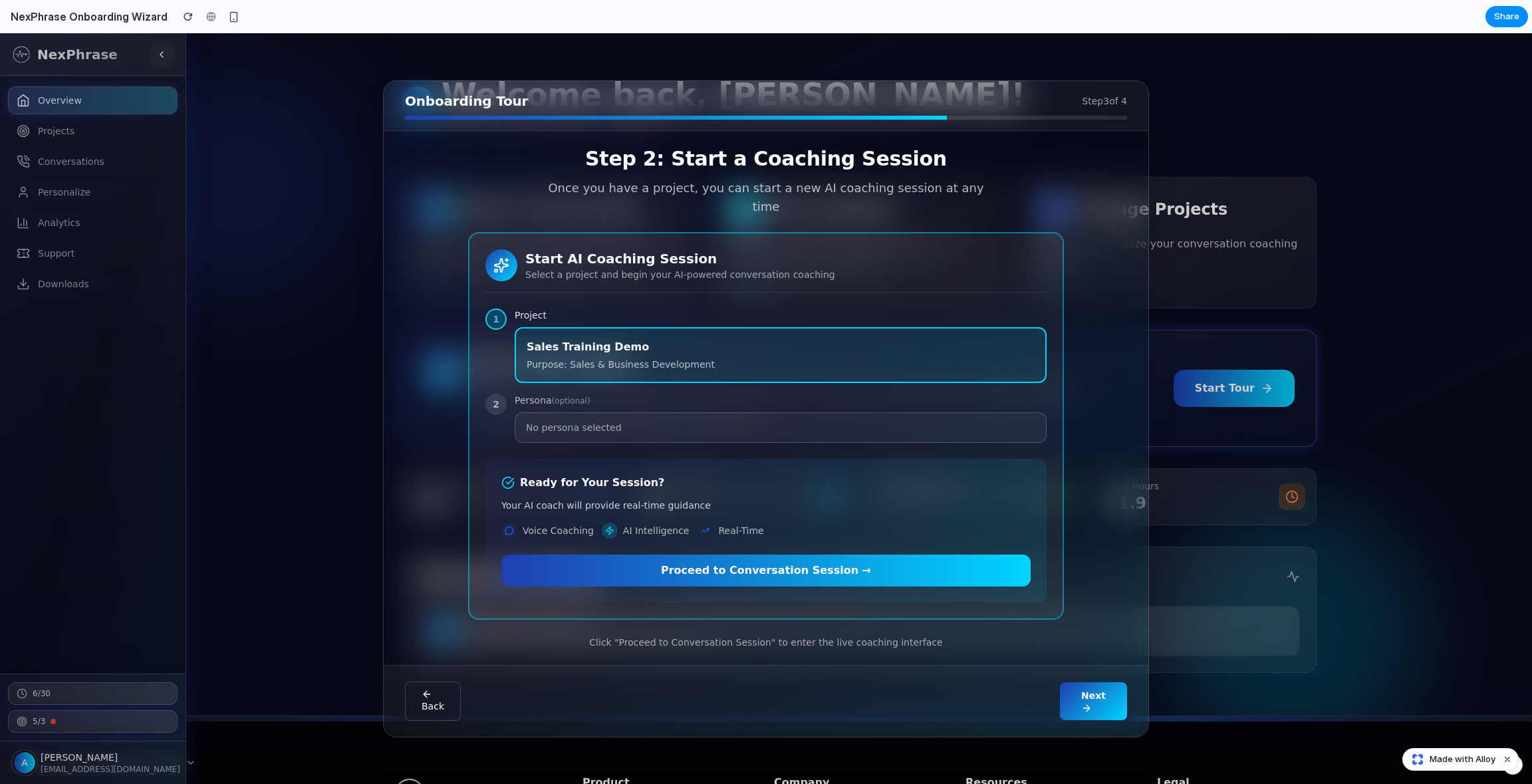
click at [1093, 706] on button "Next" at bounding box center [1093, 701] width 68 height 38
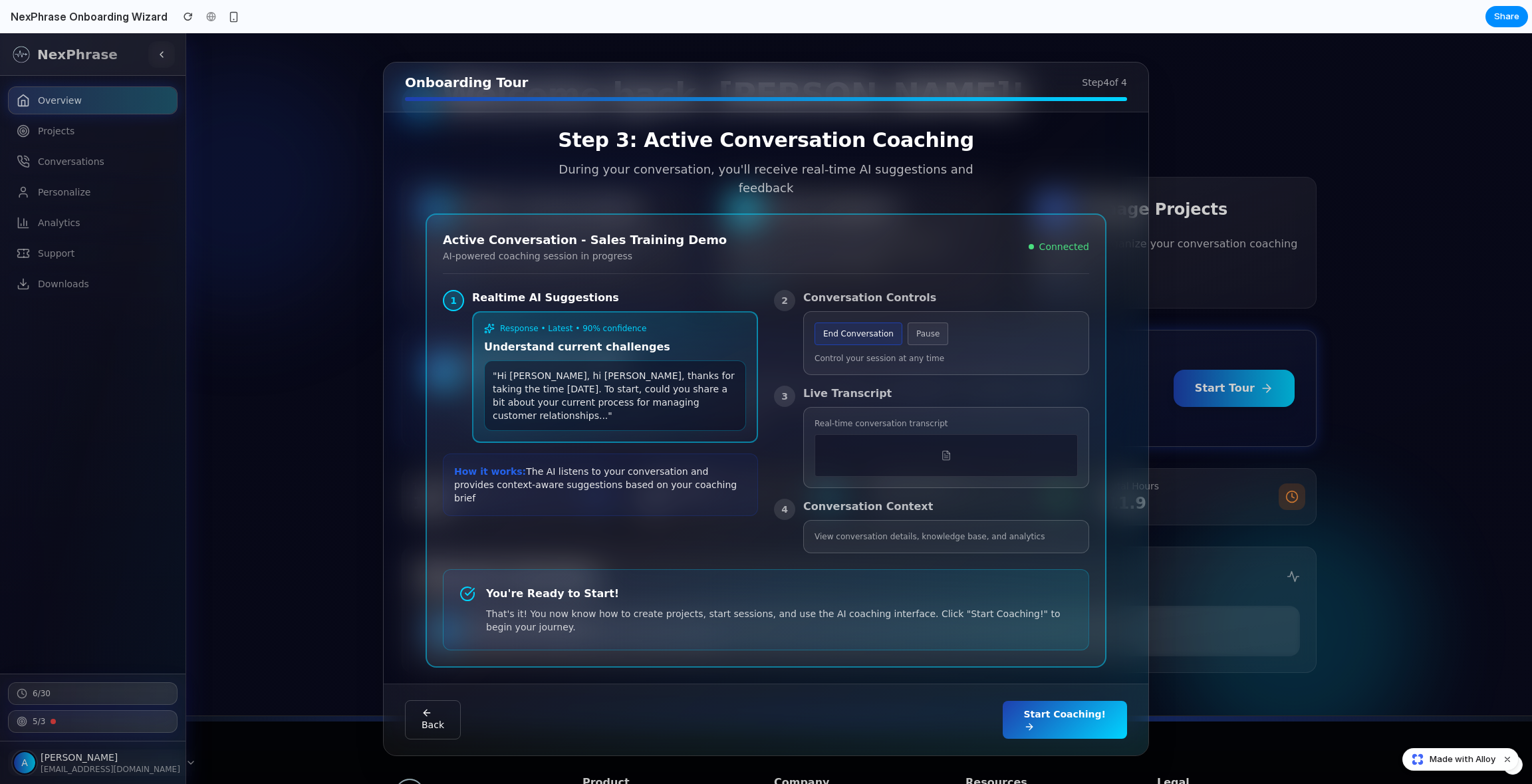
click at [1063, 719] on button "Start Coaching!" at bounding box center [1065, 719] width 125 height 38
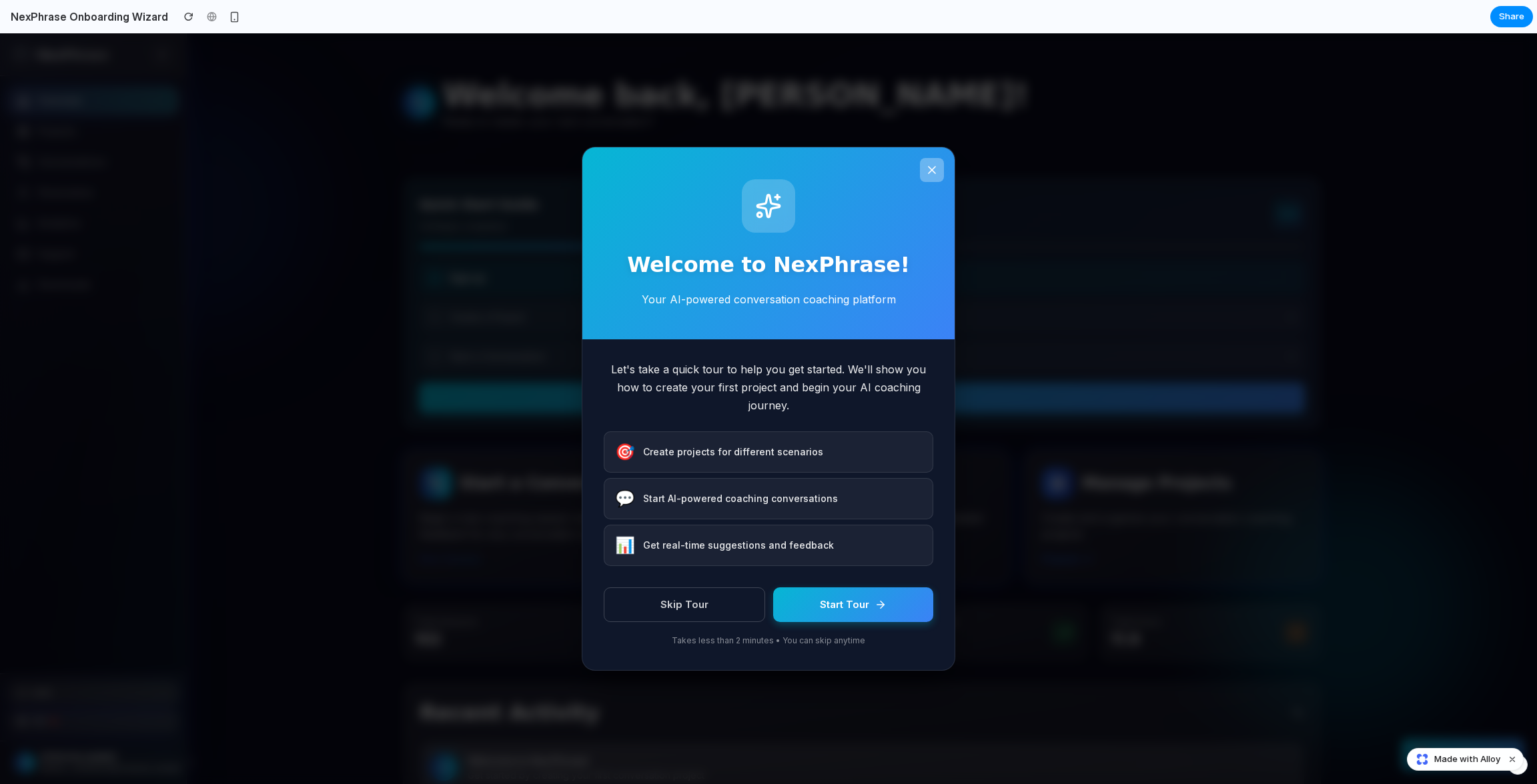
click at [921, 178] on button at bounding box center [931, 170] width 24 height 24
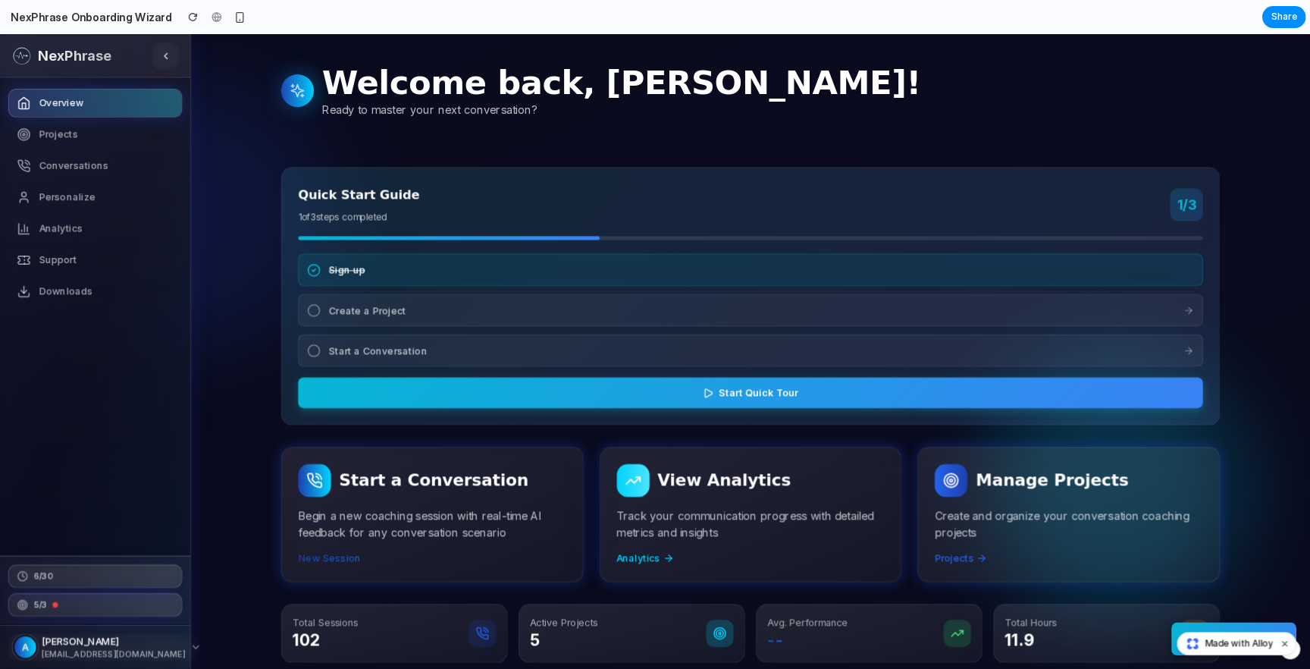
scroll to position [16, 0]
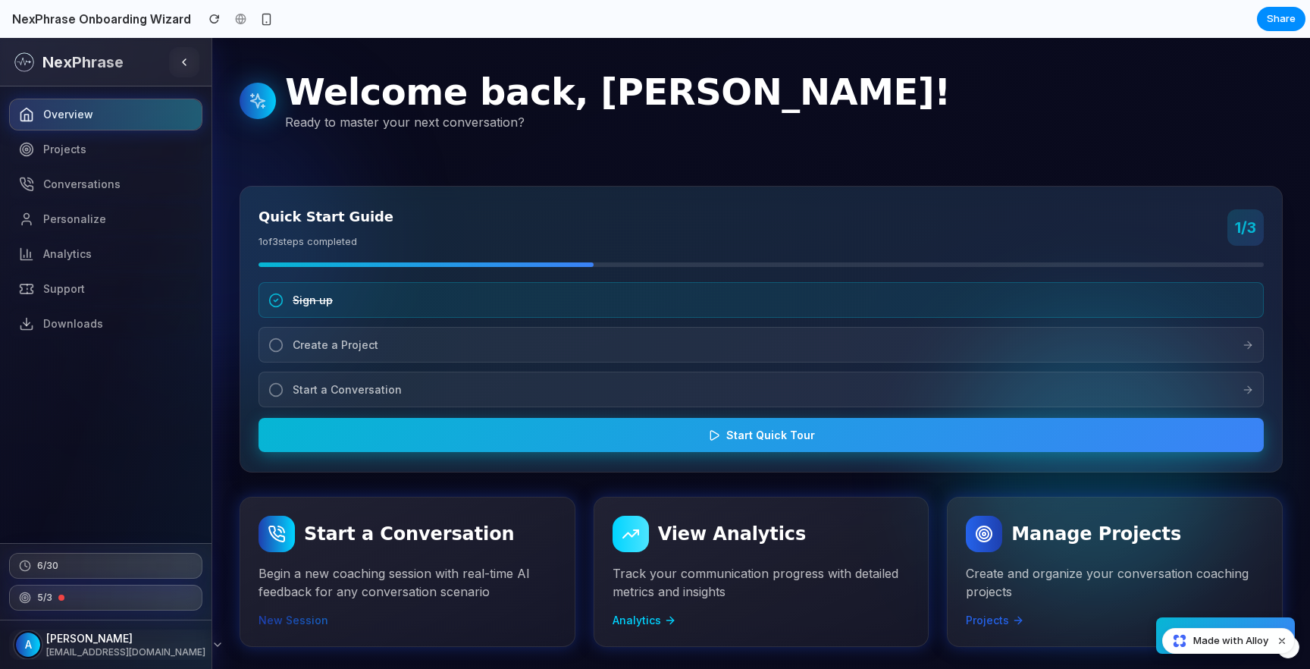
click at [725, 445] on button "Start Quick Tour" at bounding box center [760, 435] width 1005 height 34
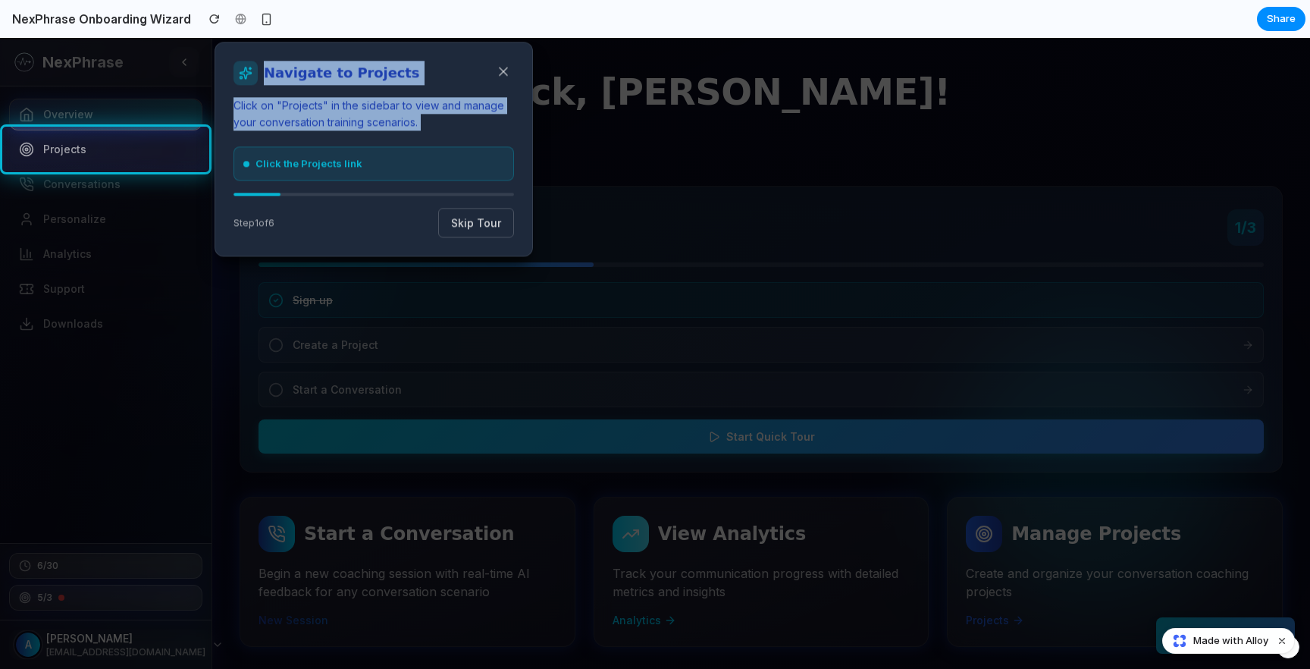
drag, startPoint x: 62, startPoint y: 152, endPoint x: 297, endPoint y: 147, distance: 235.0
click at [296, 148] on div "NexPhrase Overview Projects Conversations Personalize Analytics Support Downloa…" at bounding box center [655, 665] width 1310 height 1287
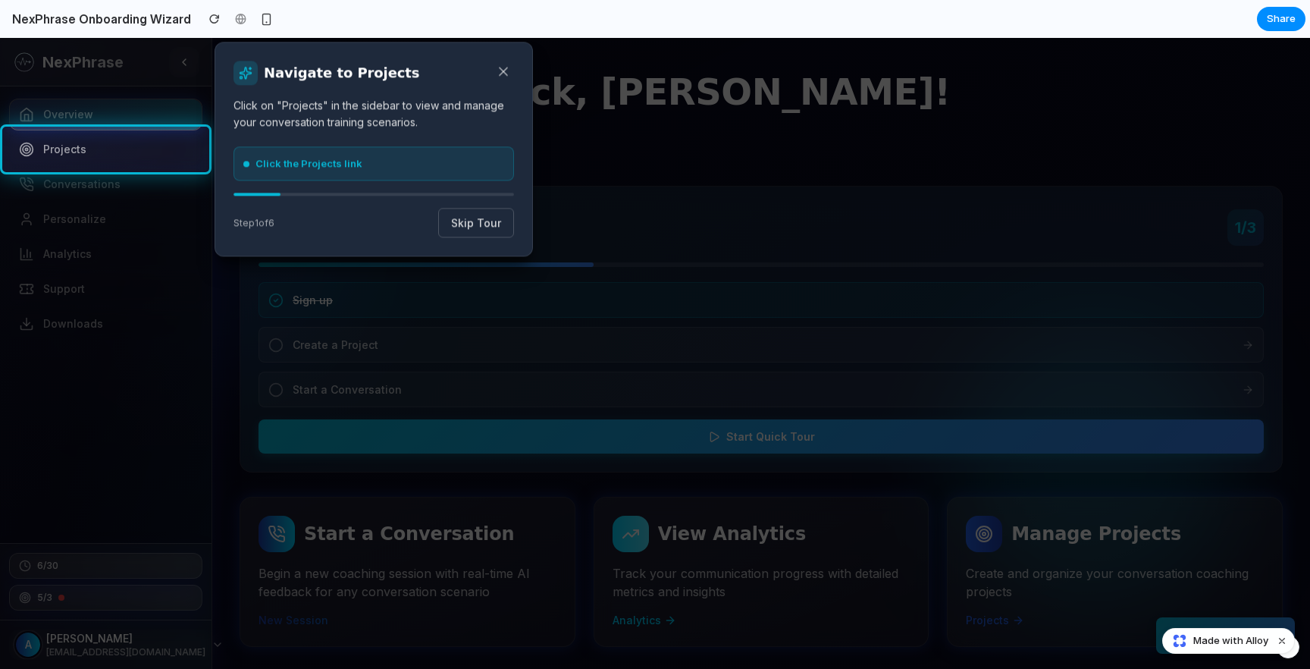
click at [363, 107] on p "Click on "Projects" in the sidebar to view and manage your conversation trainin…" at bounding box center [373, 114] width 280 height 34
drag, startPoint x: 241, startPoint y: 172, endPoint x: 387, endPoint y: 179, distance: 146.4
click at [387, 179] on div "Click the Projects link" at bounding box center [373, 163] width 280 height 35
click at [386, 165] on div "Click the Projects link" at bounding box center [373, 163] width 261 height 15
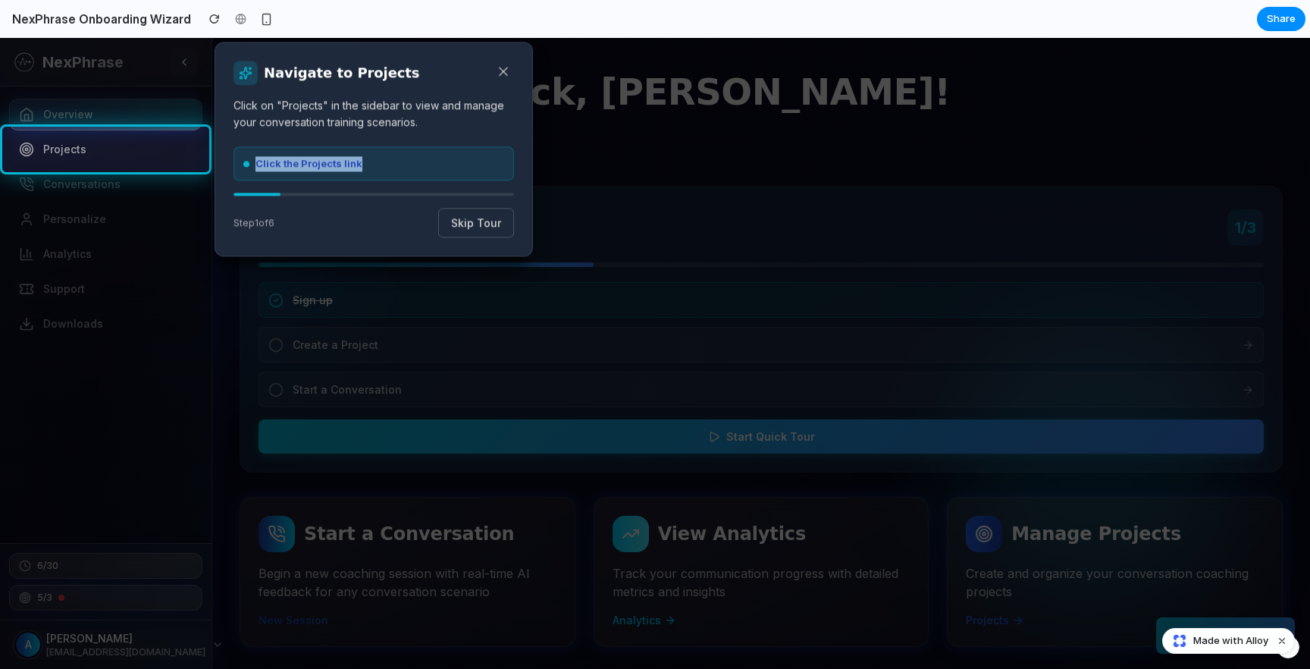
click at [386, 165] on div "Click the Projects link" at bounding box center [373, 163] width 261 height 15
click at [338, 215] on div "Step 1 of 6 Skip Tour" at bounding box center [373, 223] width 280 height 30
click at [501, 76] on icon at bounding box center [503, 71] width 15 height 15
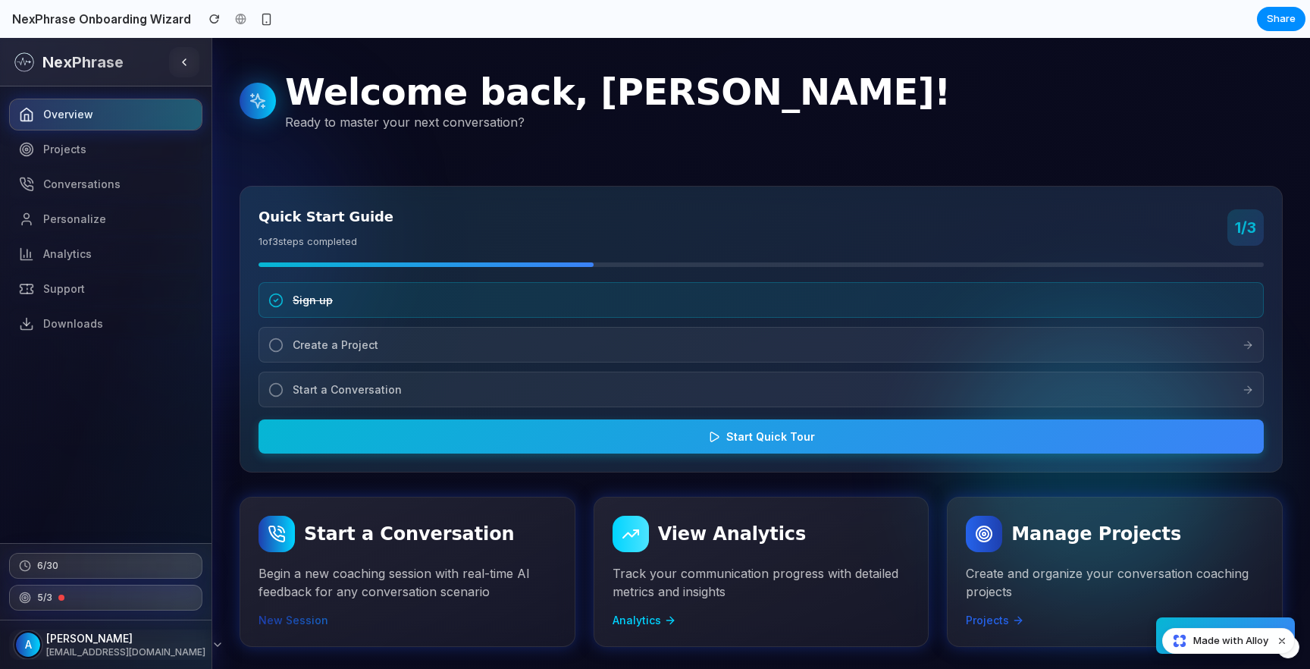
click at [116, 112] on div at bounding box center [106, 114] width 192 height 30
click at [55, 161] on link "Projects" at bounding box center [105, 149] width 193 height 32
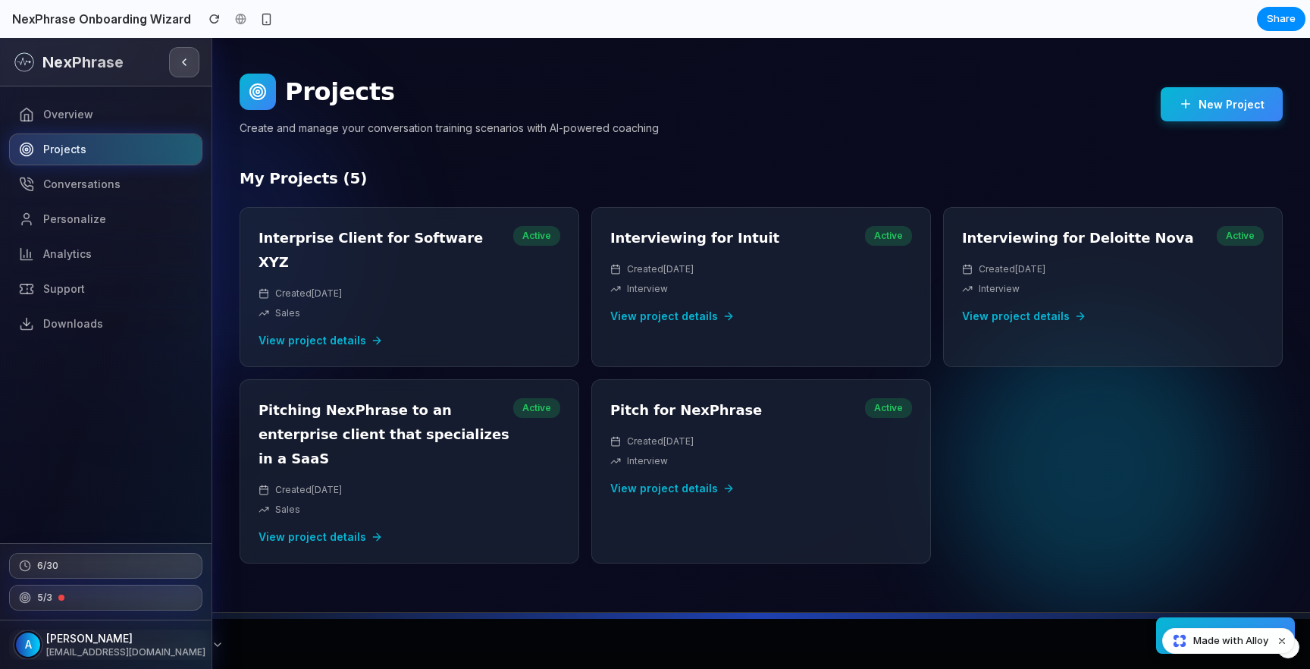
click at [183, 57] on icon at bounding box center [184, 62] width 12 height 12
click at [1176, 625] on span "🎯" at bounding box center [1178, 634] width 15 height 18
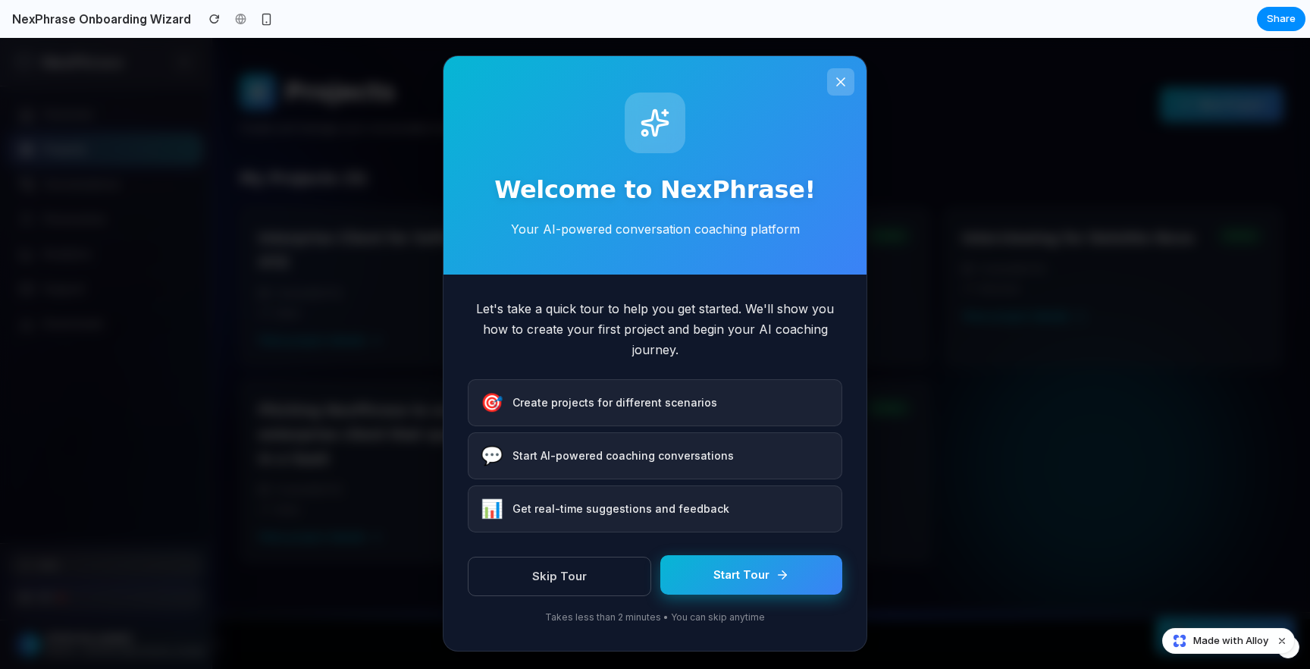
click at [724, 566] on button "Start Tour" at bounding box center [751, 575] width 182 height 40
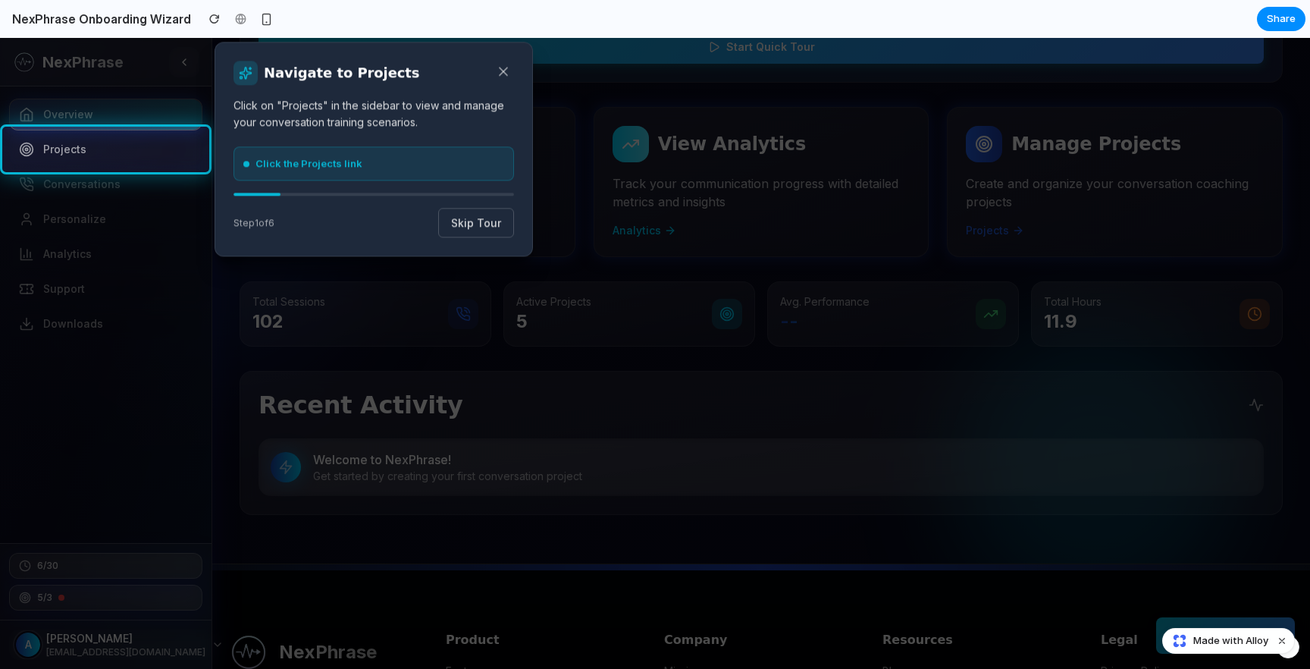
click at [43, 156] on rect at bounding box center [655, 353] width 1310 height 631
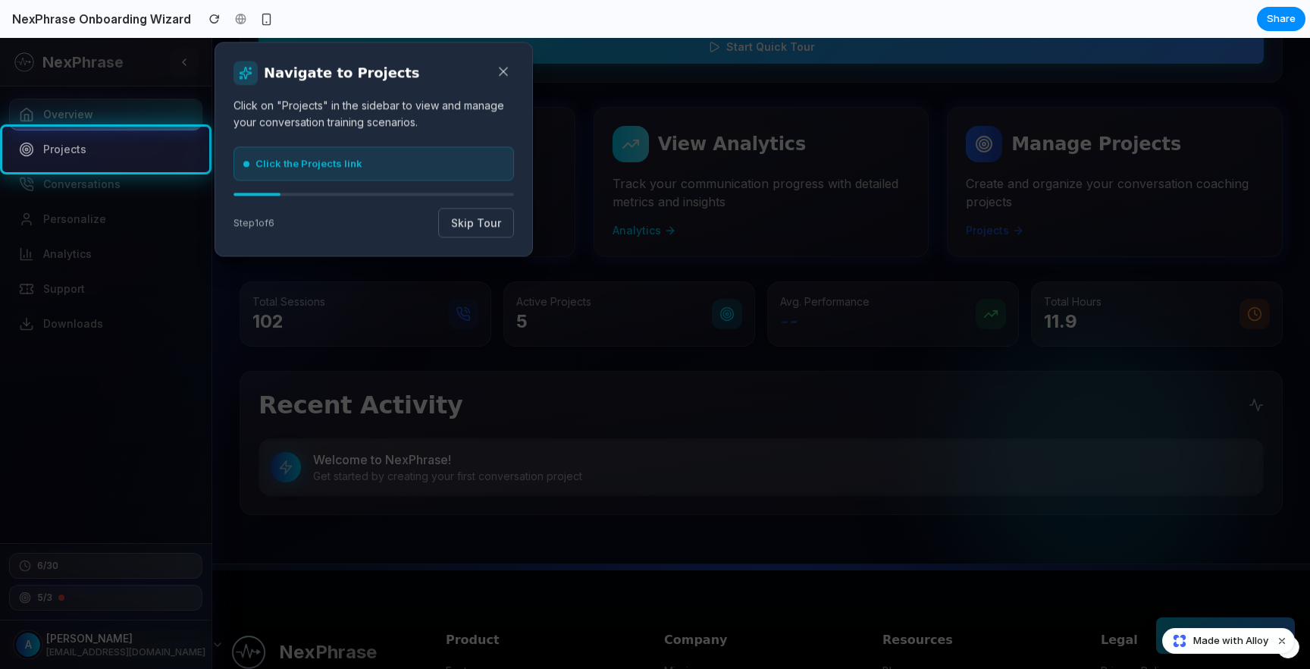
click at [43, 156] on rect at bounding box center [655, 353] width 1310 height 631
click at [80, 147] on rect at bounding box center [655, 353] width 1310 height 631
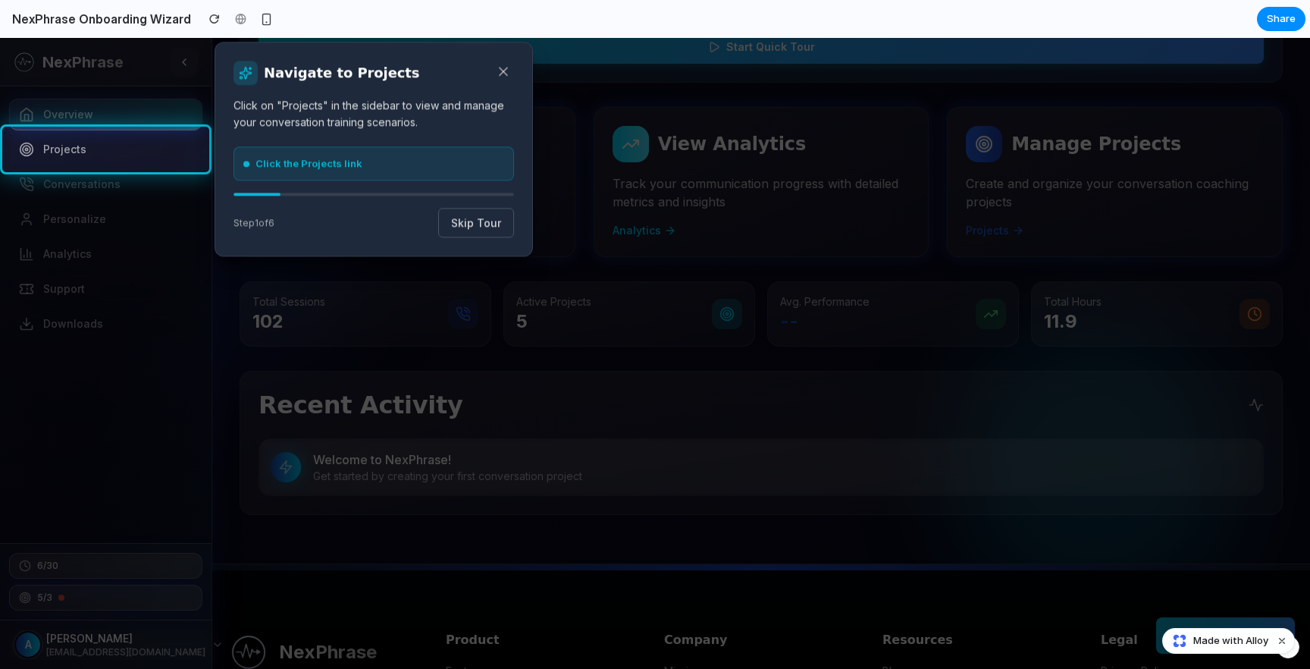
click at [80, 147] on rect at bounding box center [655, 353] width 1310 height 631
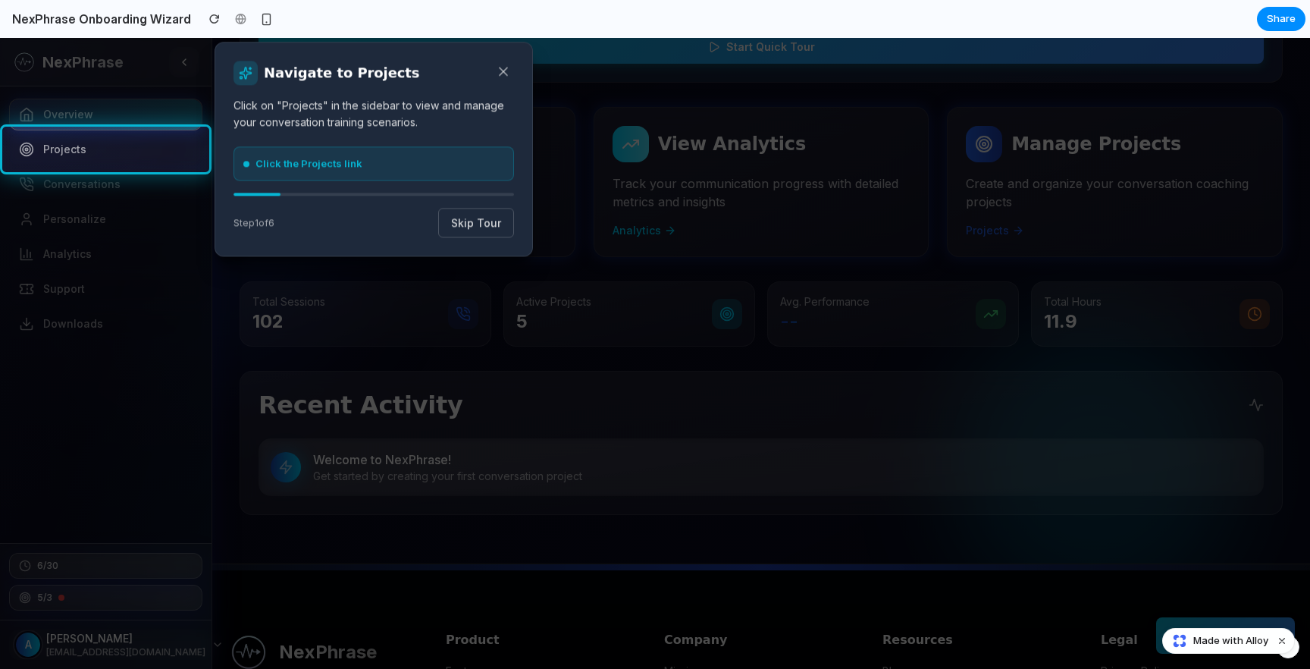
click at [80, 147] on rect at bounding box center [655, 353] width 1310 height 631
click at [497, 64] on icon at bounding box center [503, 71] width 15 height 15
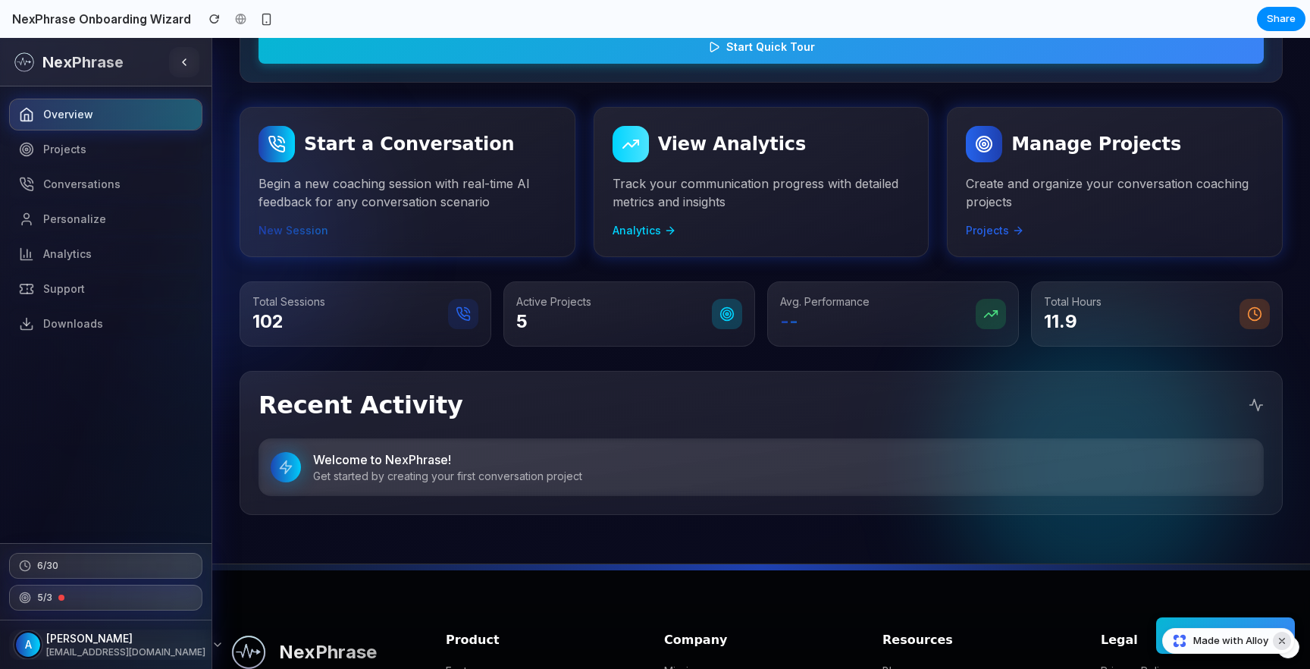
click at [1282, 637] on button "Dismiss watermark" at bounding box center [1282, 640] width 18 height 18
click at [1214, 633] on button "🎯 Quick Start Tour" at bounding box center [1225, 633] width 139 height 36
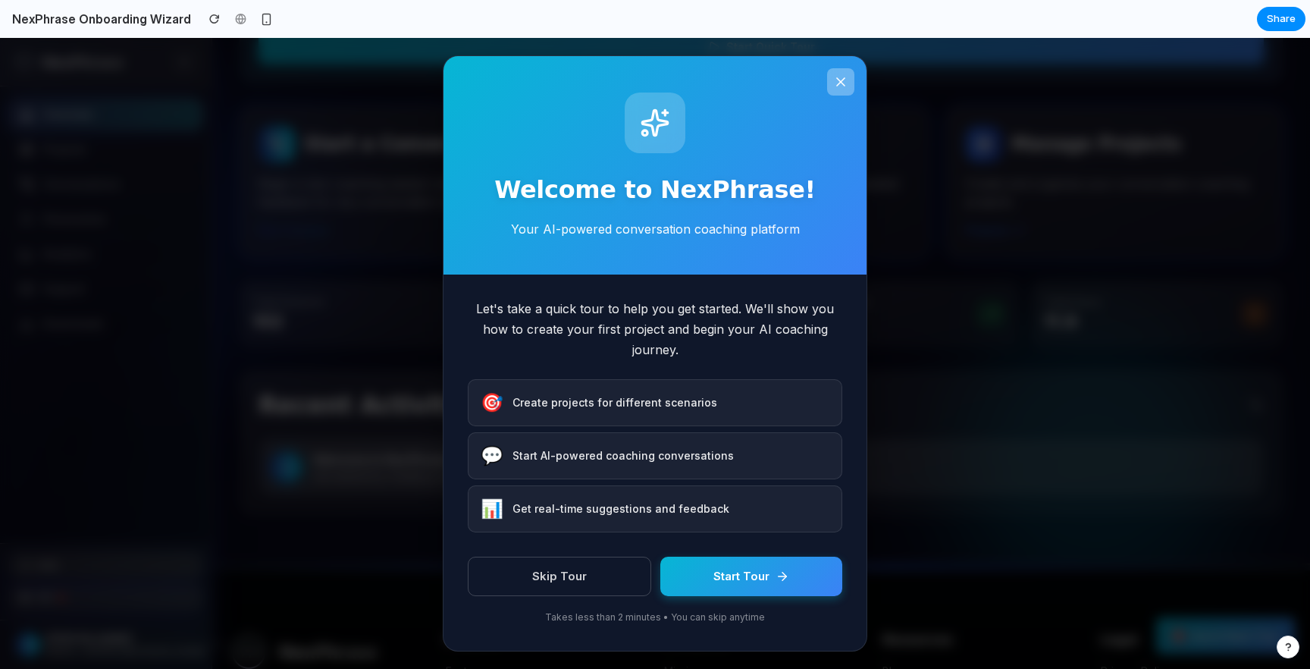
click at [847, 70] on button at bounding box center [840, 81] width 27 height 27
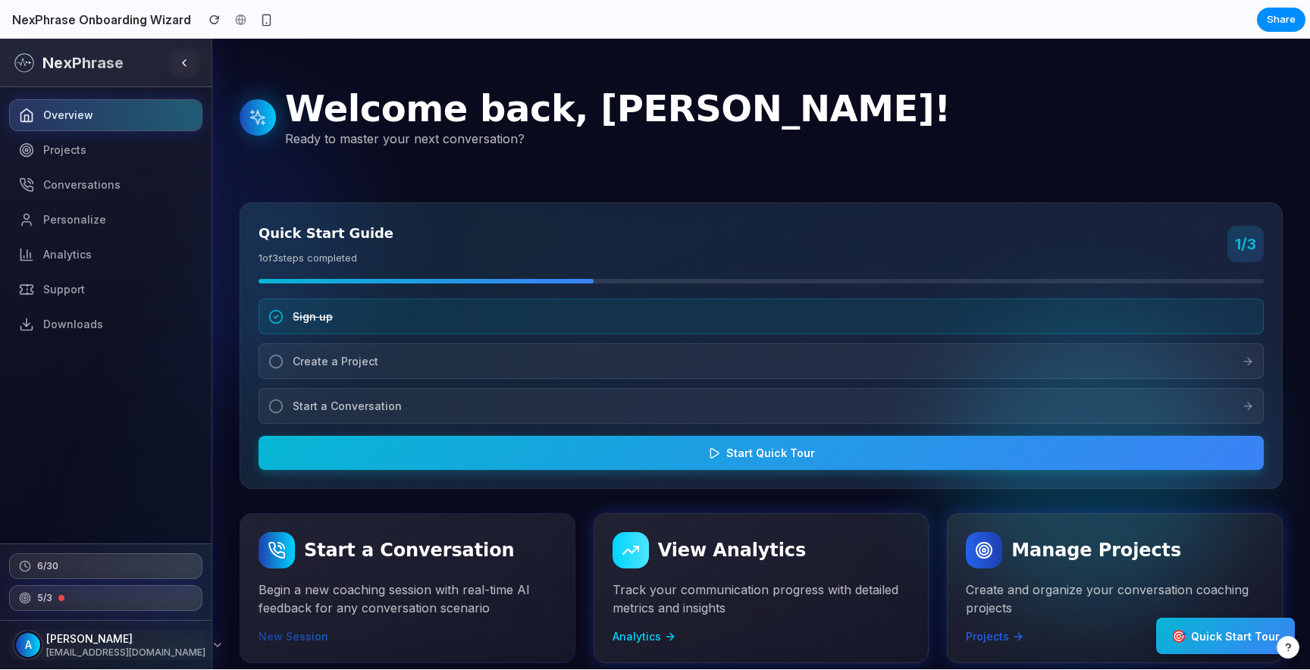
scroll to position [52, 0]
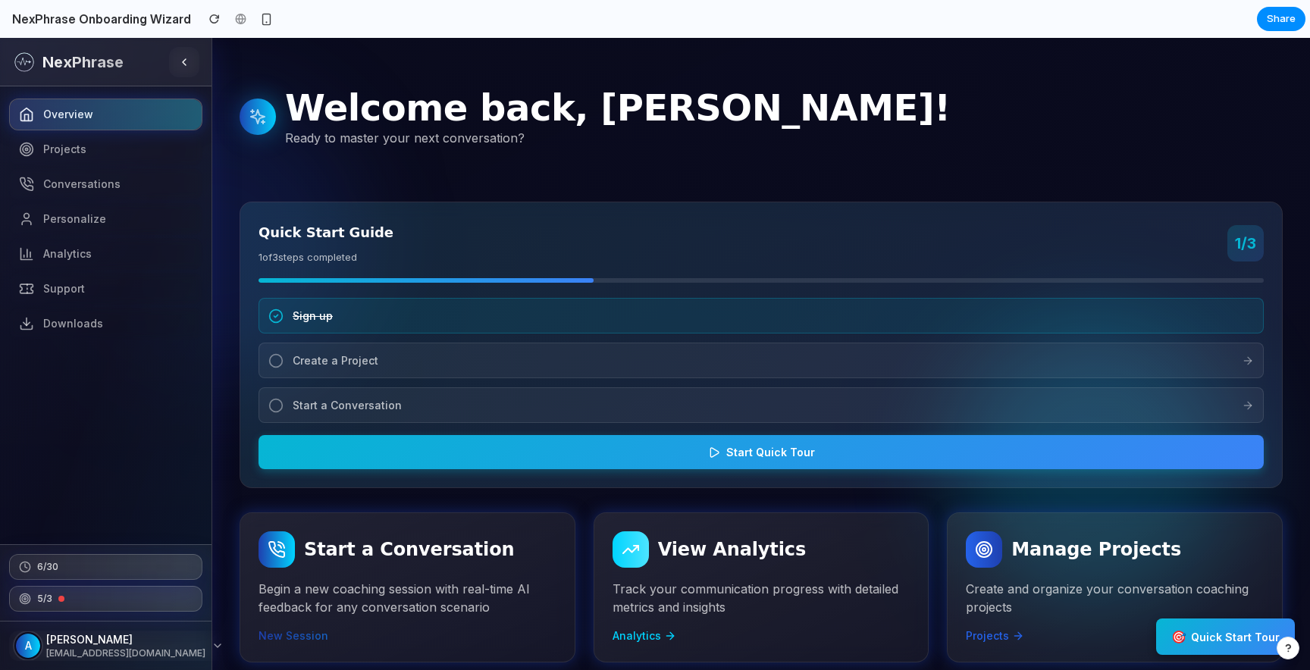
scroll to position [52, 0]
